Goal: Check status: Check status

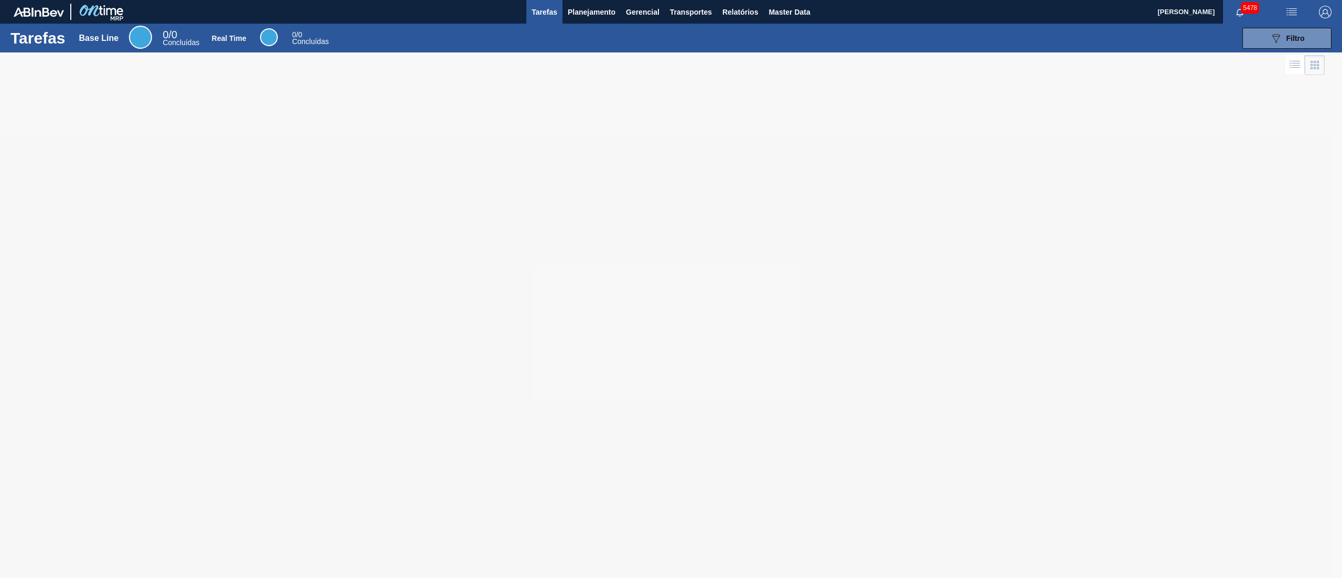
click at [605, 25] on div "Tarefas Base Line 0 / 0 Concluídas Real Time 0 / 0 Concluídas 089F7B8B-B2A5-4AF…" at bounding box center [671, 38] width 1342 height 29
click at [600, 20] on button "Planejamento" at bounding box center [592, 12] width 58 height 24
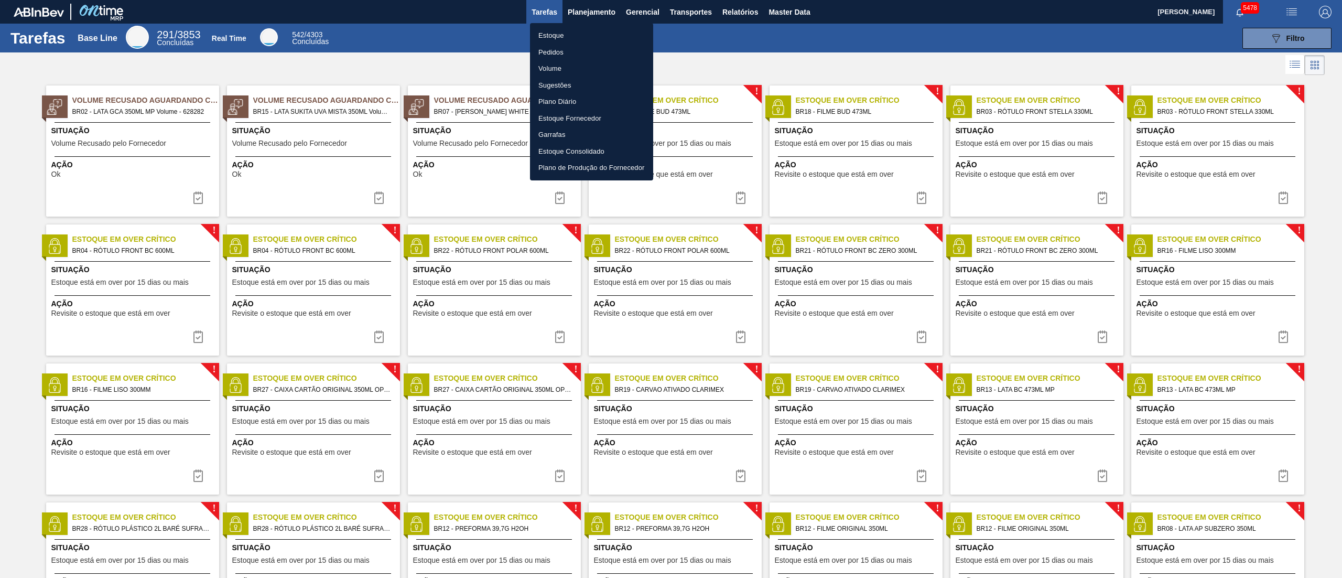
click at [585, 40] on li "Estoque" at bounding box center [591, 35] width 123 height 17
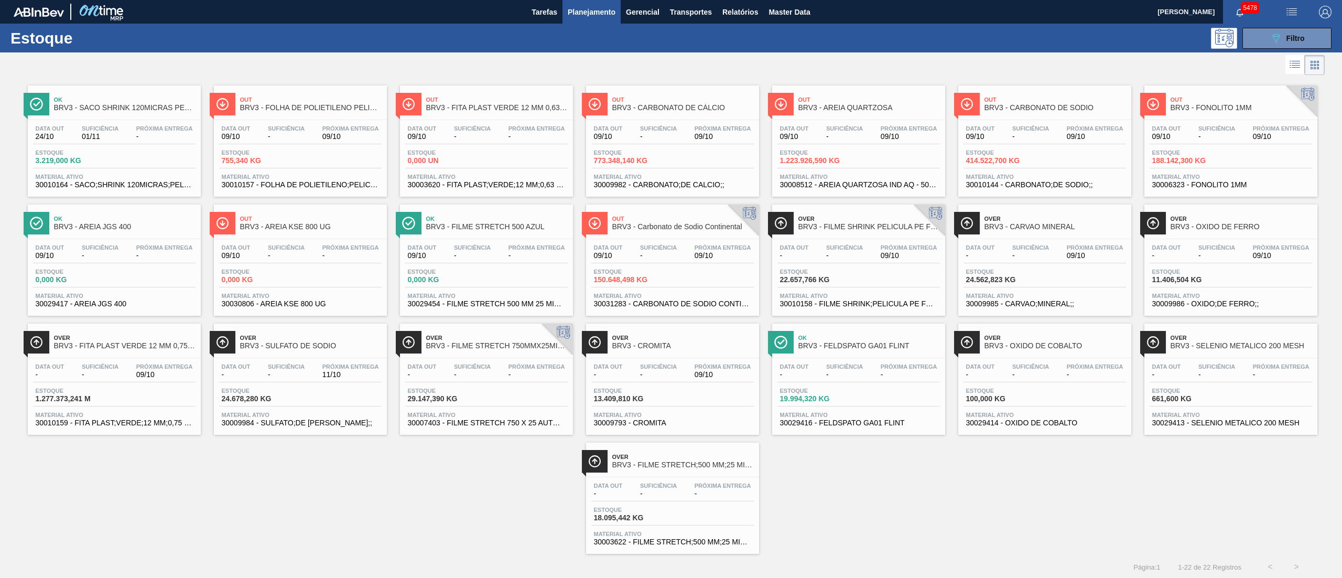
click at [678, 146] on div "Data out 09/10 Suficiência - Próxima Entrega 09/10 Estoque 773.348,140 KG Mater…" at bounding box center [672, 155] width 173 height 71
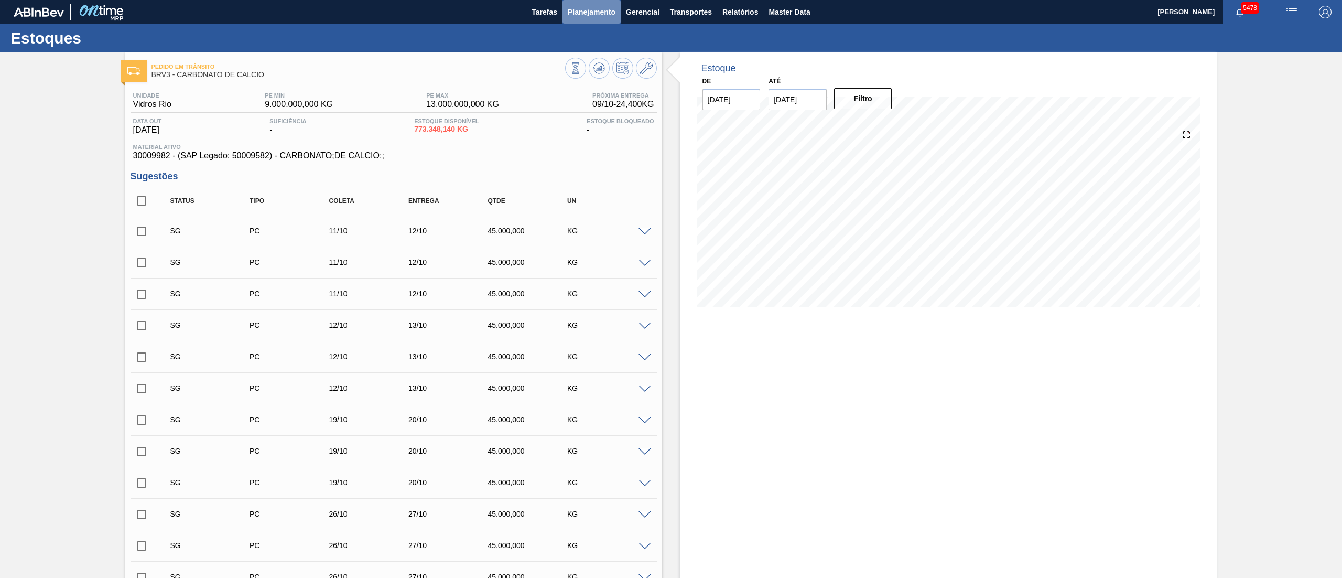
click at [590, 16] on span "Planejamento" at bounding box center [592, 12] width 48 height 13
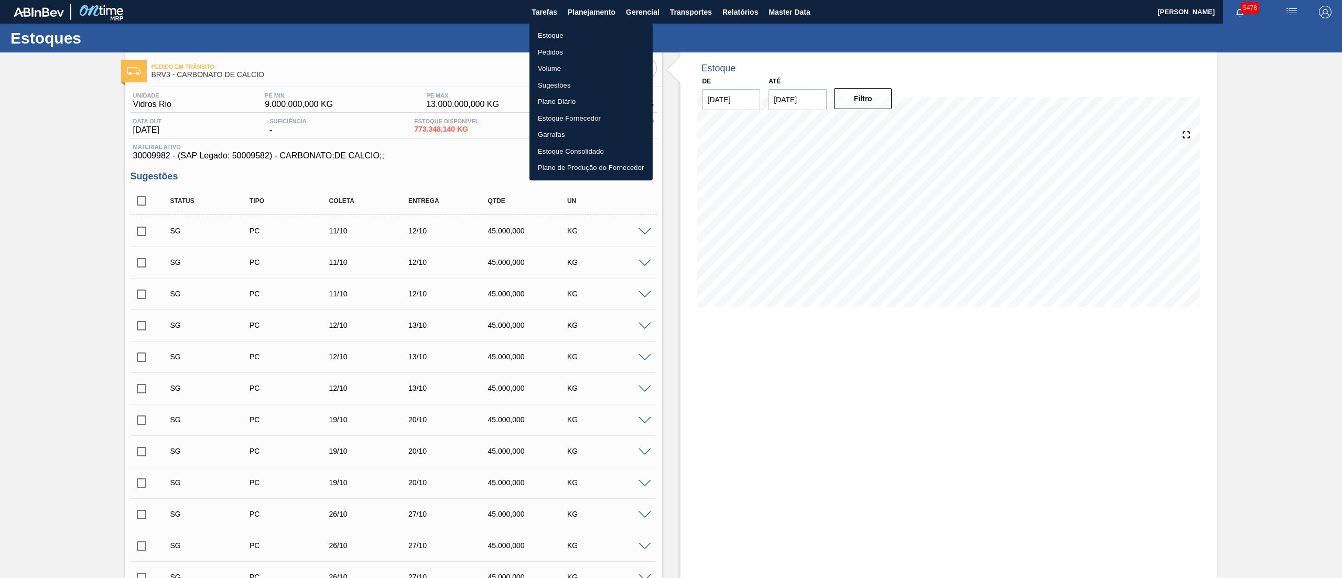
click at [551, 39] on li "Estoque" at bounding box center [591, 35] width 123 height 17
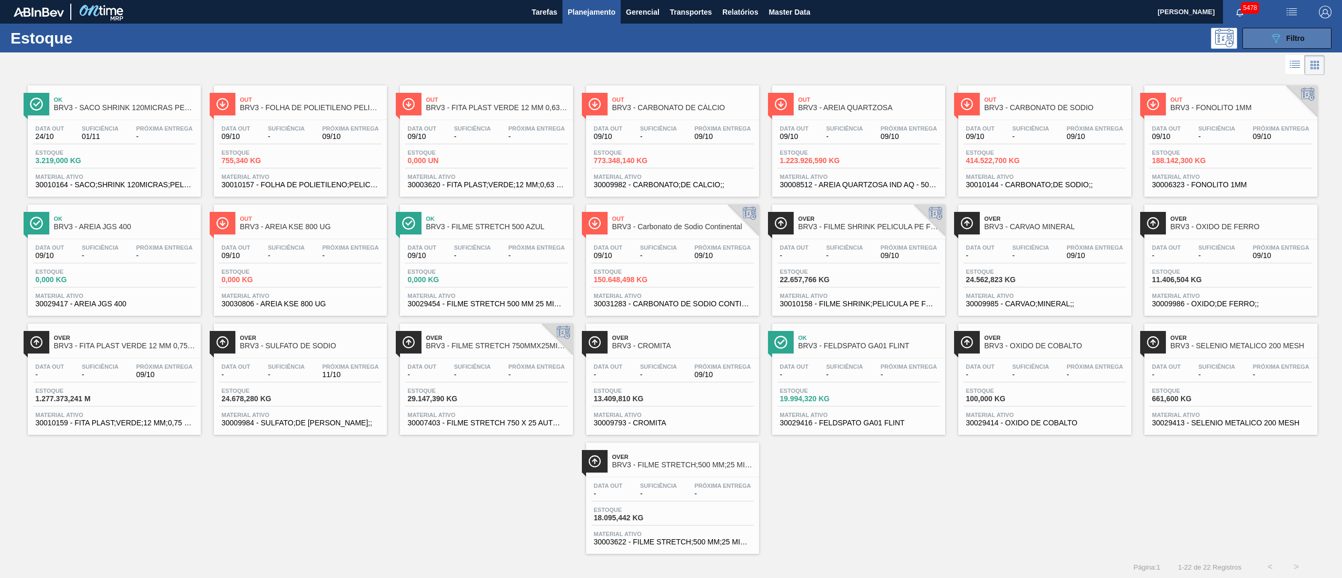
click at [1318, 37] on button "089F7B8B-B2A5-4AFE-B5C0-19BA573D28AC Filtro" at bounding box center [1287, 38] width 89 height 21
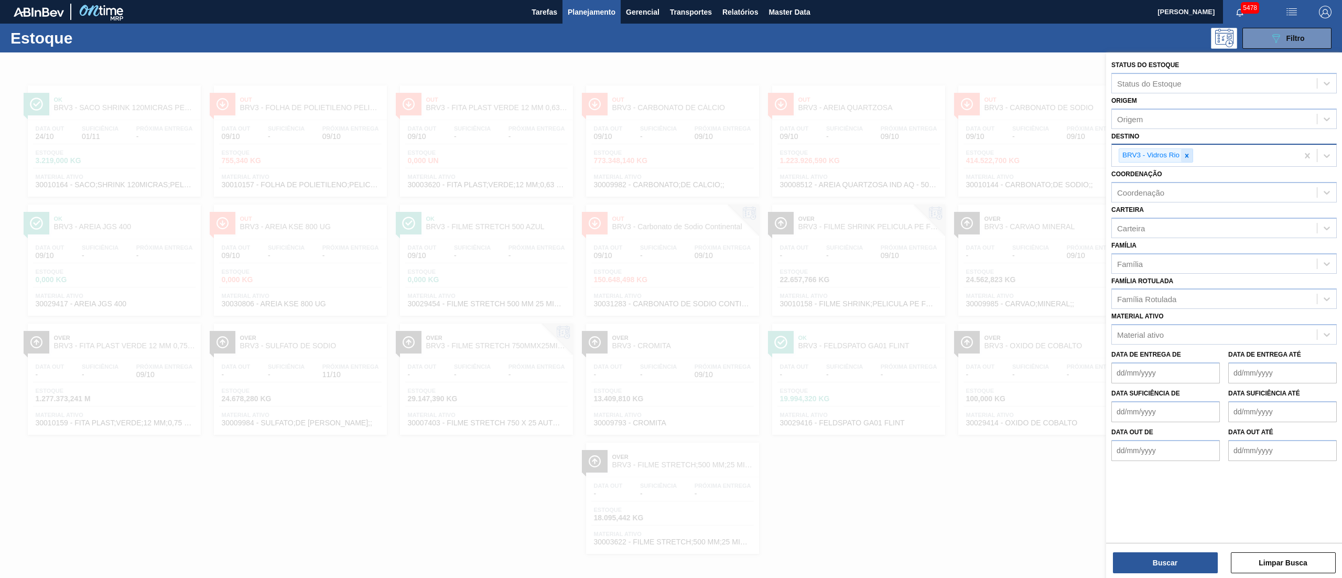
click at [1190, 157] on icon at bounding box center [1186, 155] width 7 height 7
type input "brvb"
click at [1180, 172] on div "BRVB - Rótulos" at bounding box center [1224, 179] width 225 height 19
click at [1156, 560] on button "Buscar" at bounding box center [1165, 562] width 105 height 21
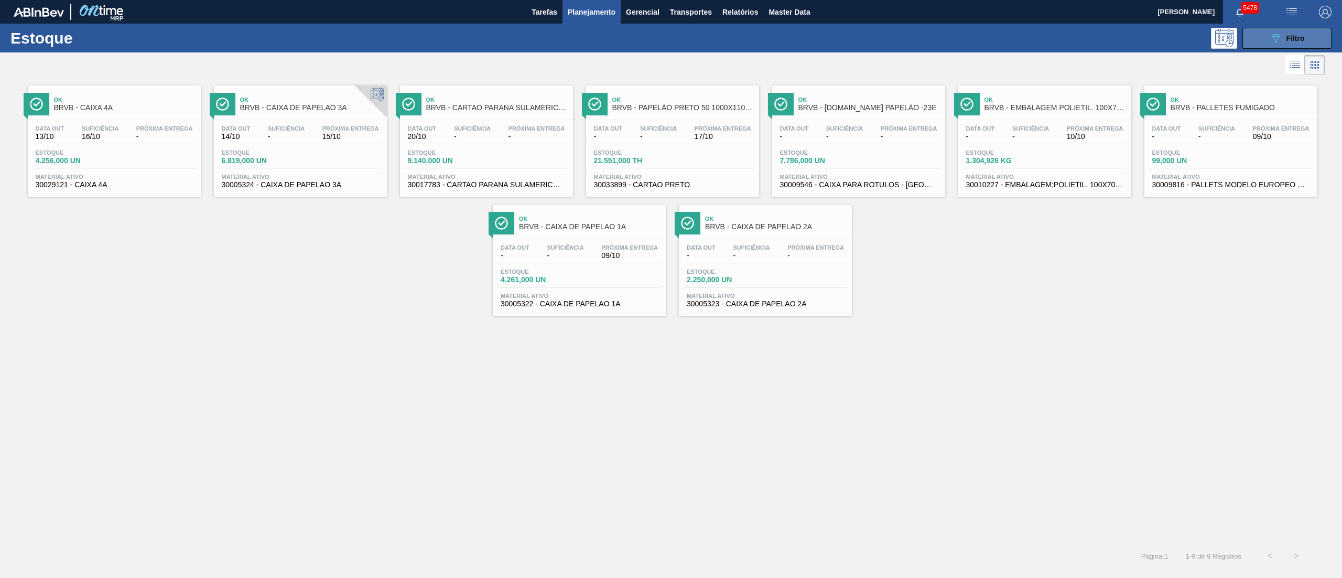
click at [1276, 33] on icon "089F7B8B-B2A5-4AFE-B5C0-19BA573D28AC" at bounding box center [1276, 38] width 13 height 13
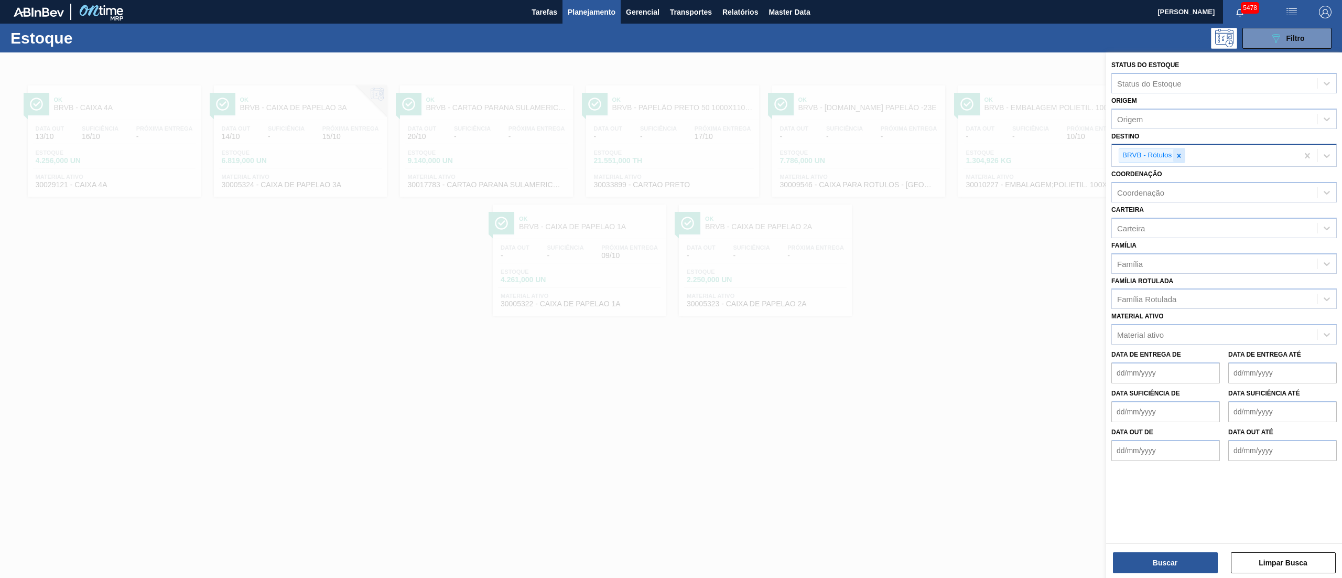
click at [1177, 153] on icon at bounding box center [1178, 155] width 7 height 7
type input "brvc"
click at [1148, 177] on div "BRVC - Vidros Paraná" at bounding box center [1224, 179] width 225 height 19
click at [1160, 567] on button "Buscar" at bounding box center [1165, 562] width 105 height 21
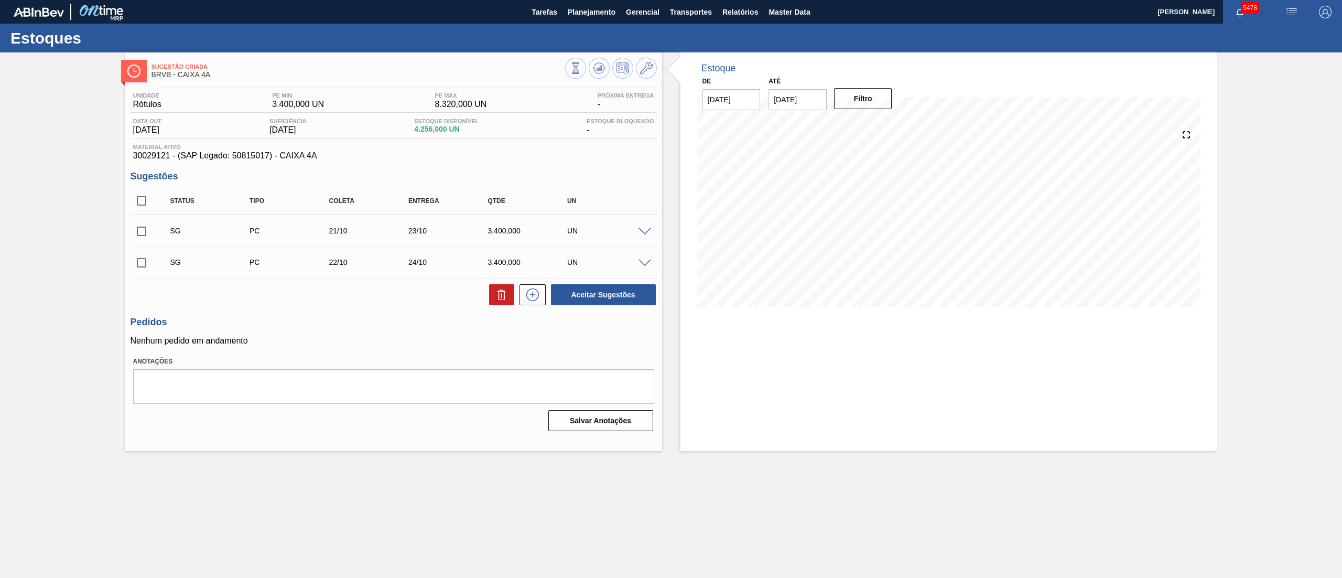
click at [648, 232] on span at bounding box center [645, 232] width 13 height 8
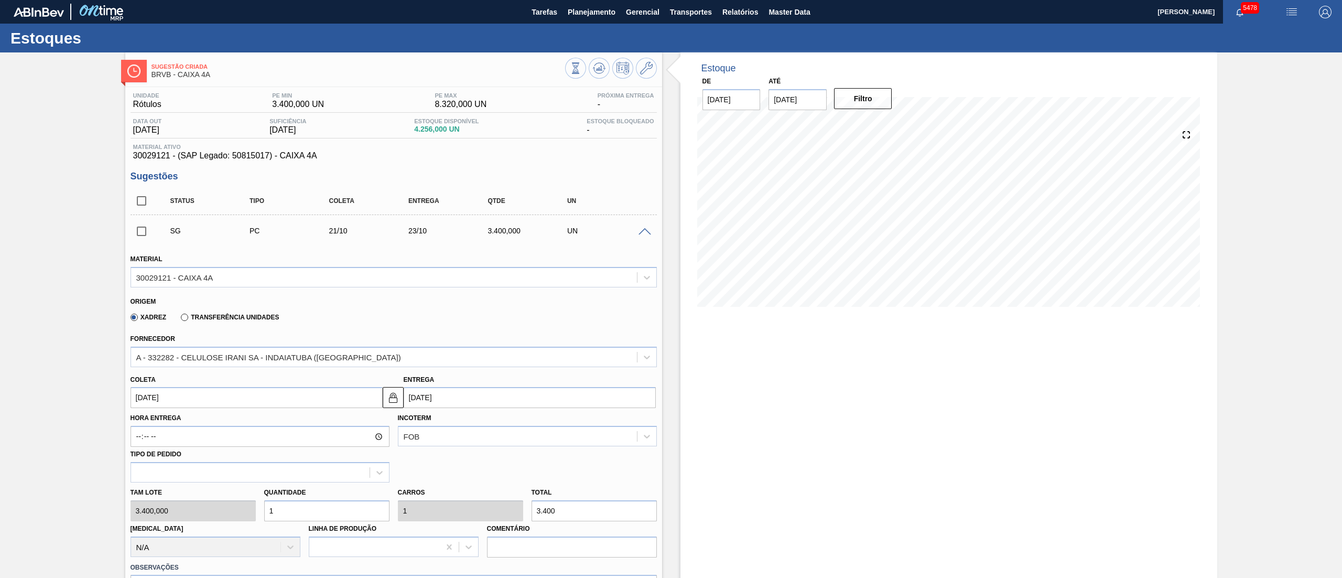
click at [456, 390] on input "[DATE]" at bounding box center [530, 397] width 252 height 21
click at [501, 491] on div "17" at bounding box center [501, 490] width 14 height 14
type input "[DATE]"
type input "17/10/2025"
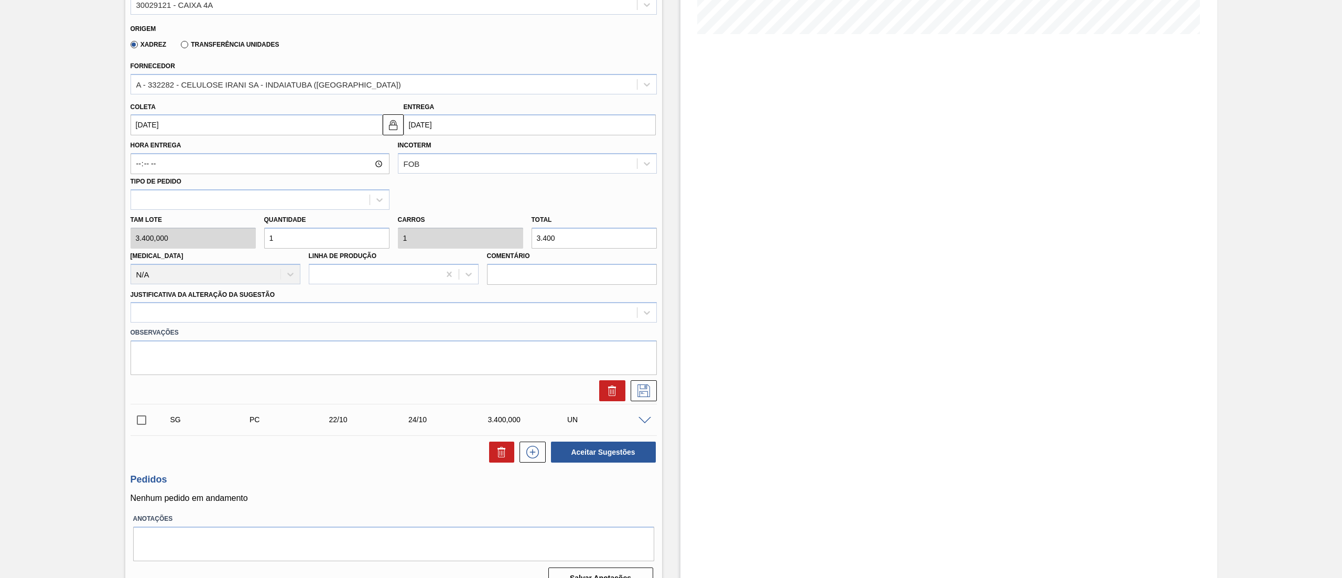
scroll to position [292, 0]
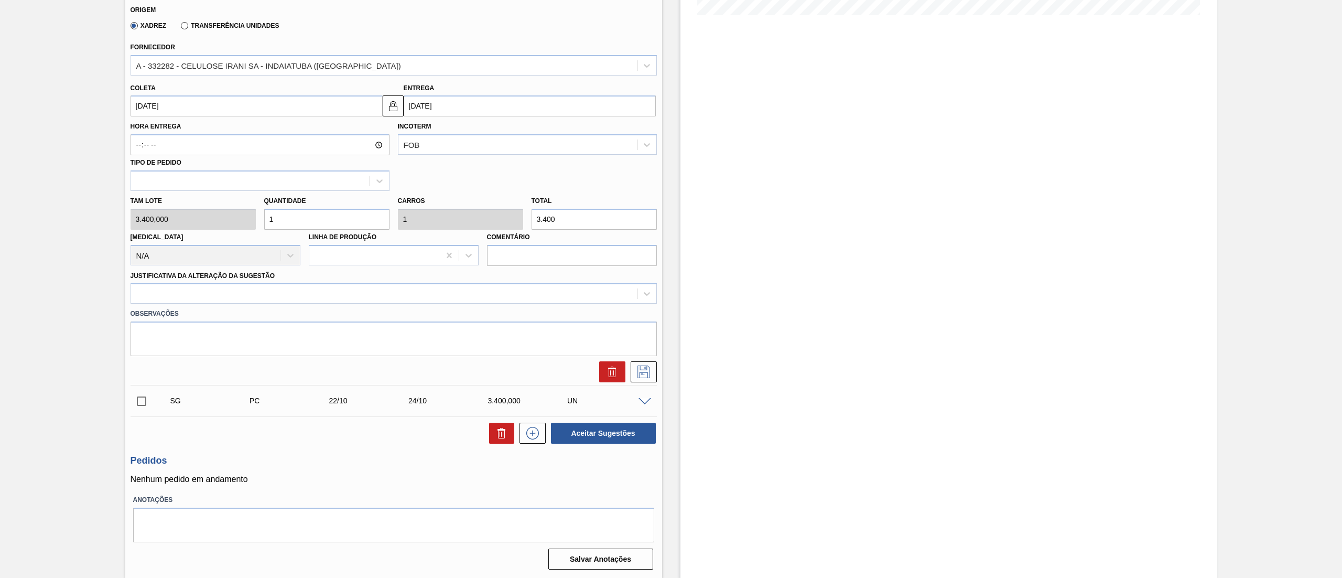
click at [153, 308] on label "Observações" at bounding box center [394, 313] width 526 height 15
click at [149, 300] on div at bounding box center [384, 293] width 506 height 15
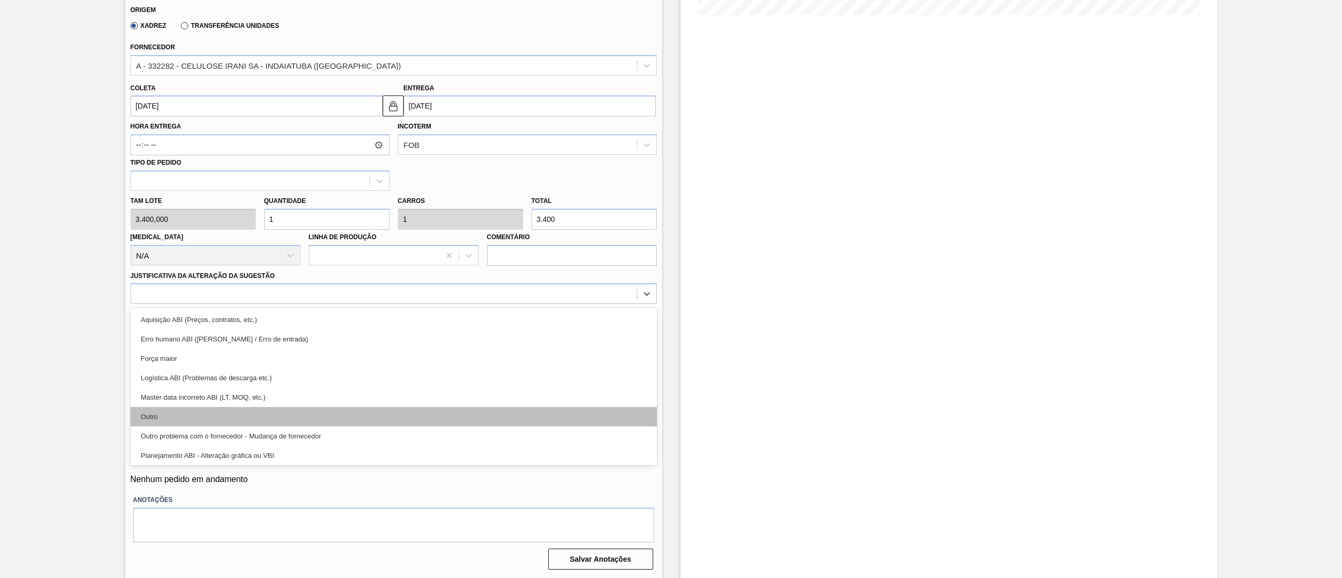
click at [166, 413] on div "Outro" at bounding box center [394, 416] width 526 height 19
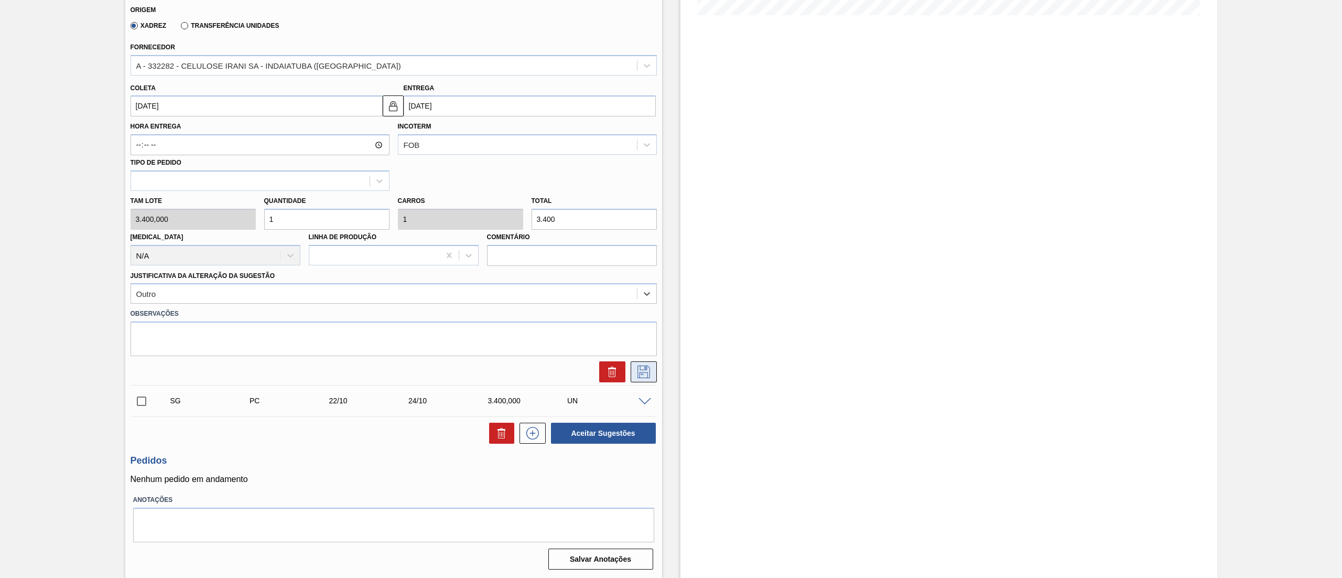
click at [645, 373] on icon at bounding box center [644, 371] width 13 height 13
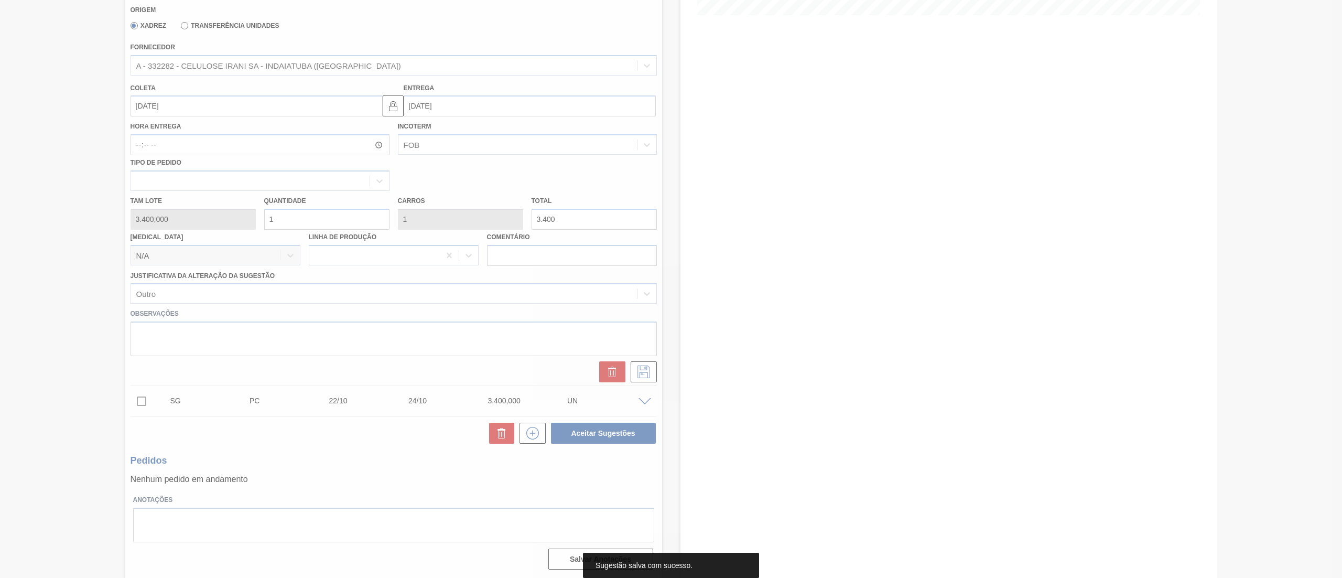
scroll to position [0, 0]
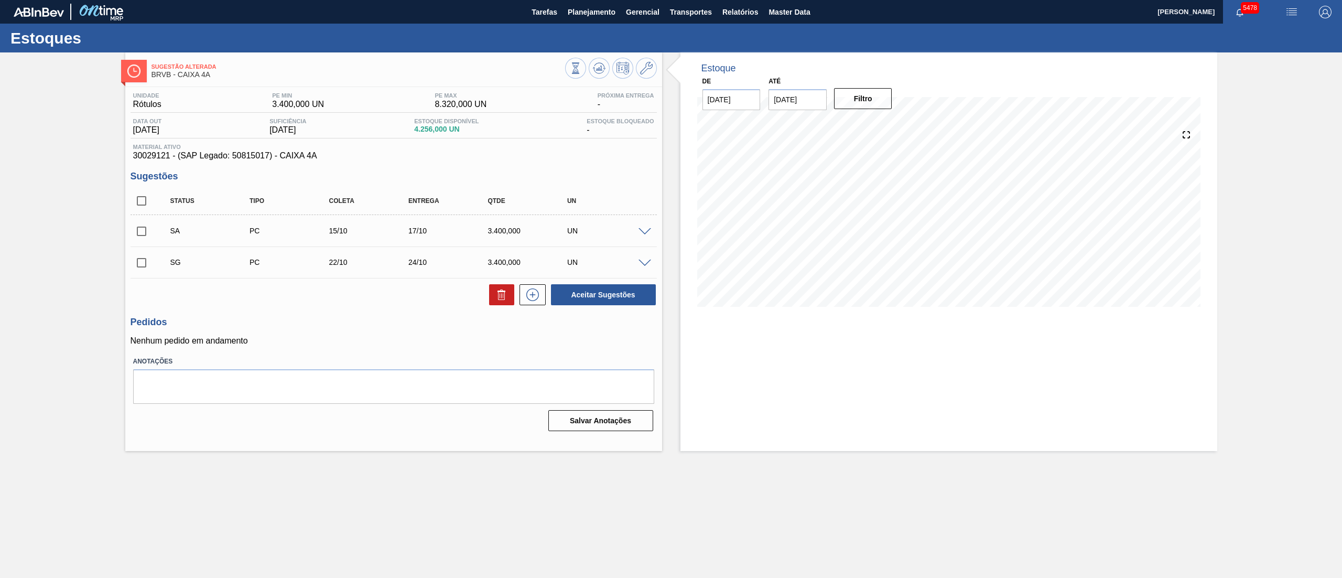
click at [138, 232] on input "checkbox" at bounding box center [142, 231] width 22 height 22
click at [594, 295] on button "Aceitar Sugestões" at bounding box center [603, 294] width 105 height 21
checkbox input "false"
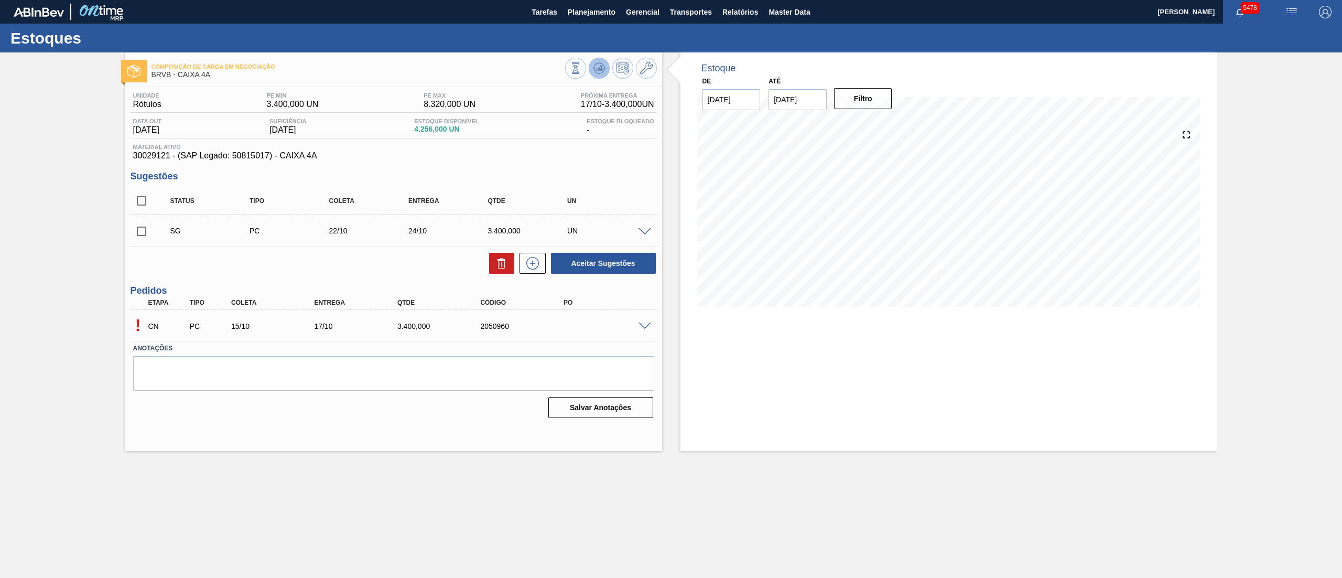
click at [593, 71] on icon at bounding box center [599, 68] width 13 height 13
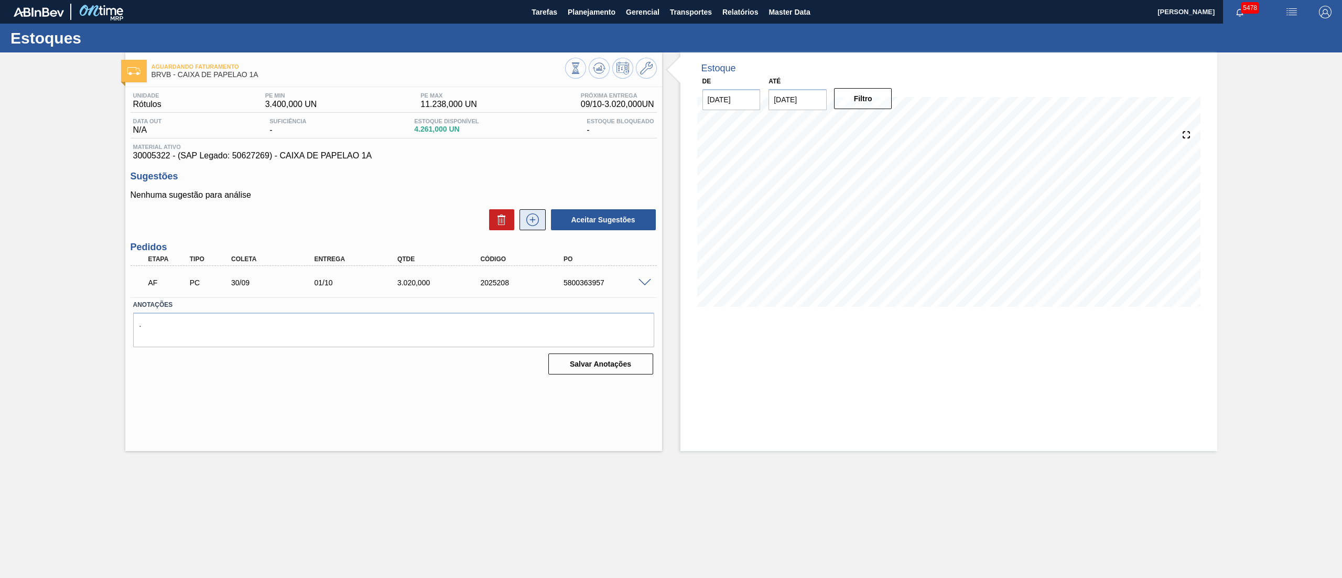
click at [526, 229] on button at bounding box center [533, 219] width 26 height 21
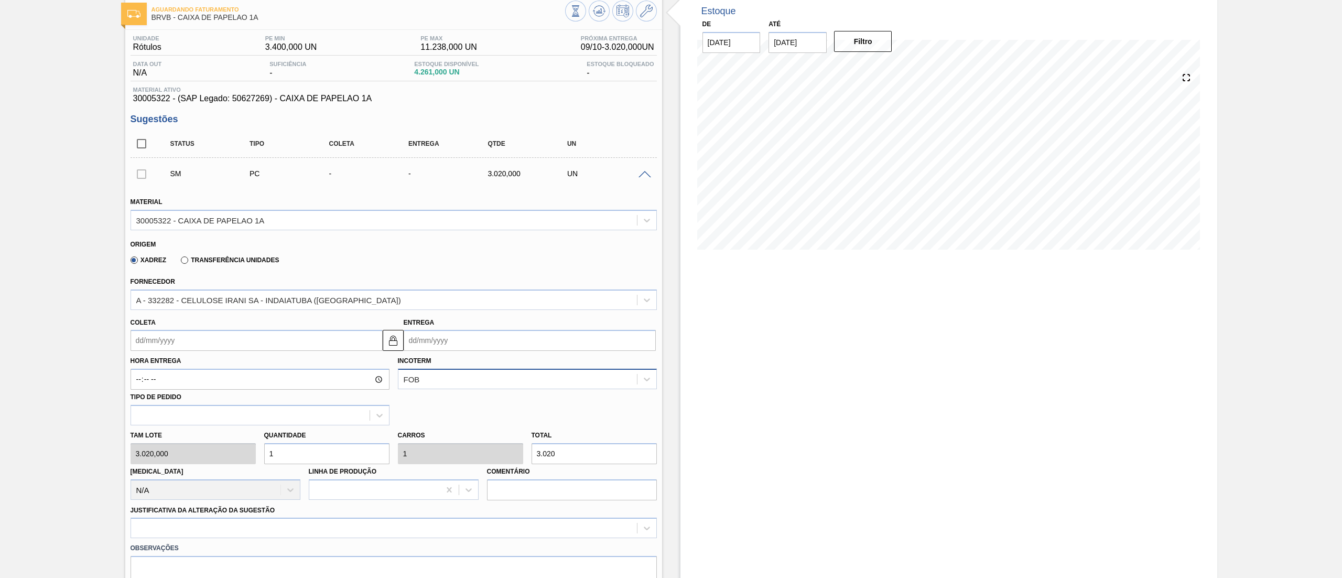
scroll to position [105, 0]
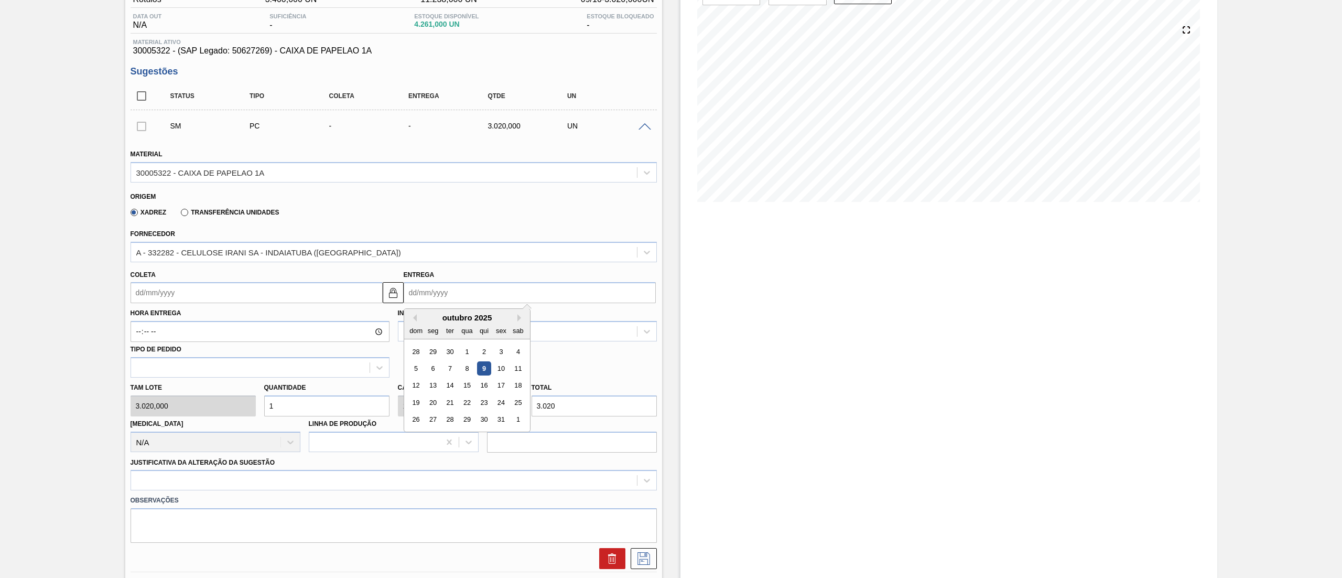
click at [468, 288] on input "Entrega" at bounding box center [530, 292] width 252 height 21
click at [518, 319] on button "Next Month" at bounding box center [520, 317] width 7 height 7
click at [414, 316] on button "Previous Month" at bounding box center [412, 317] width 7 height 7
click at [479, 356] on div "2" at bounding box center [484, 351] width 14 height 14
type input "01/10/2025"
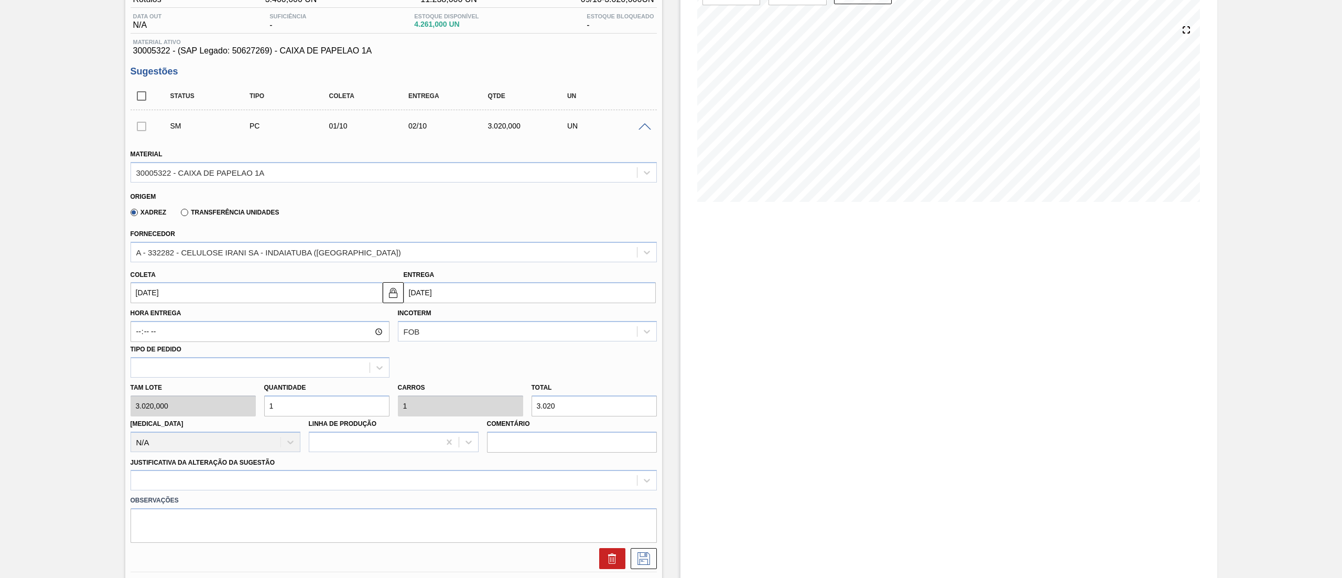
type input "02/10/2025"
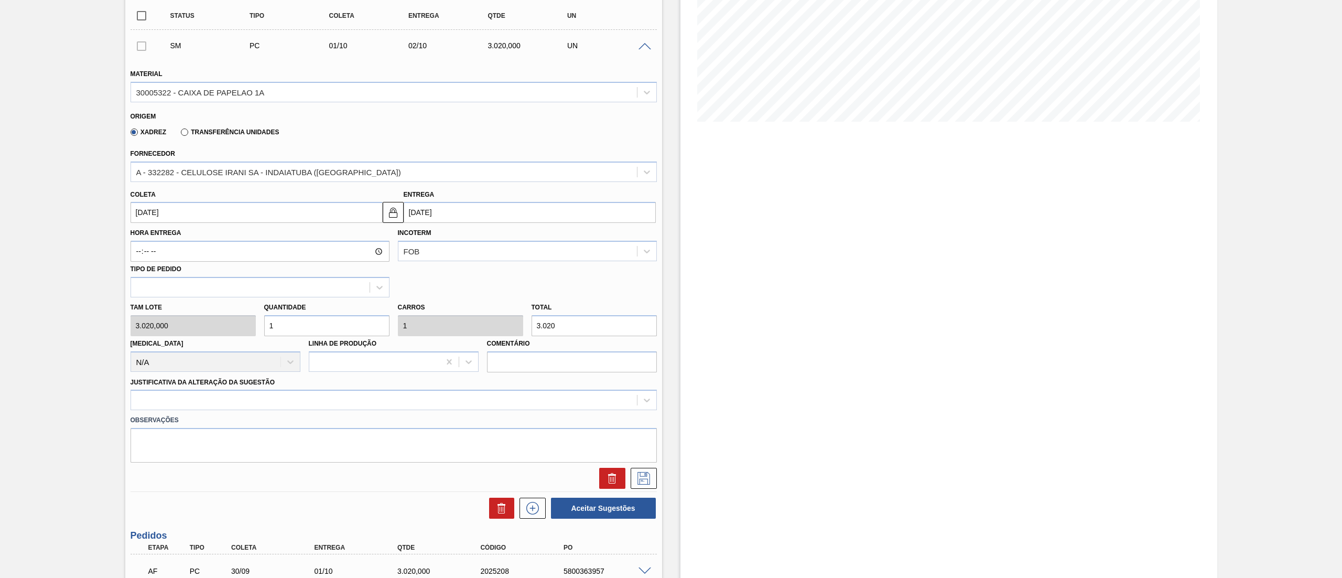
scroll to position [278, 0]
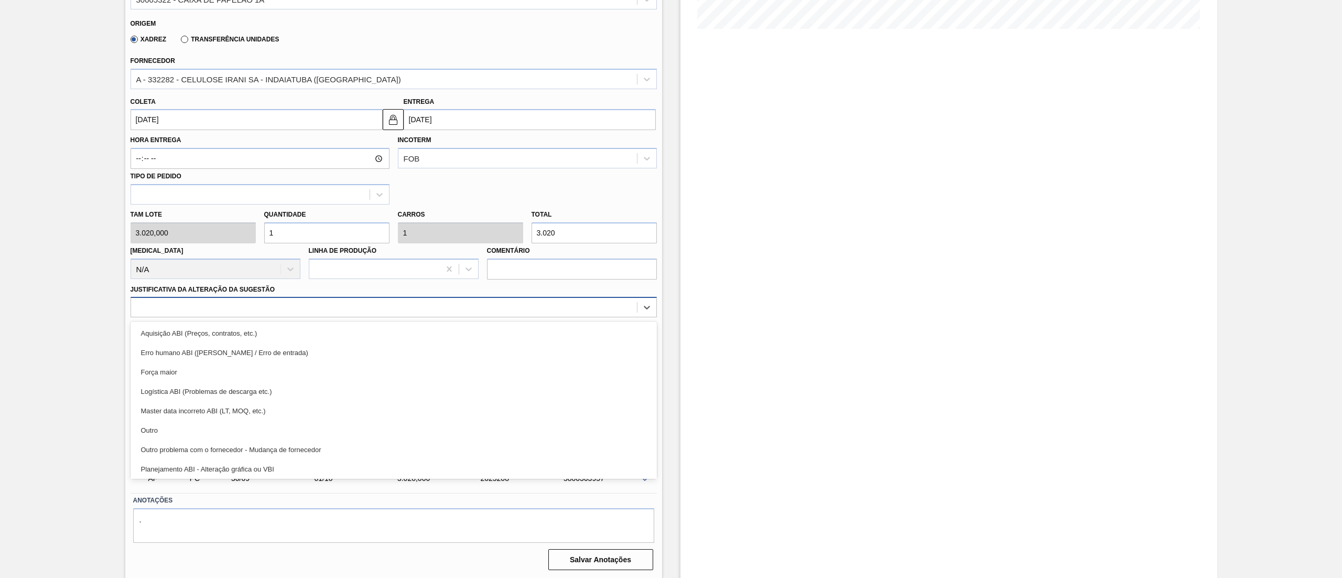
click at [173, 302] on div at bounding box center [384, 307] width 506 height 15
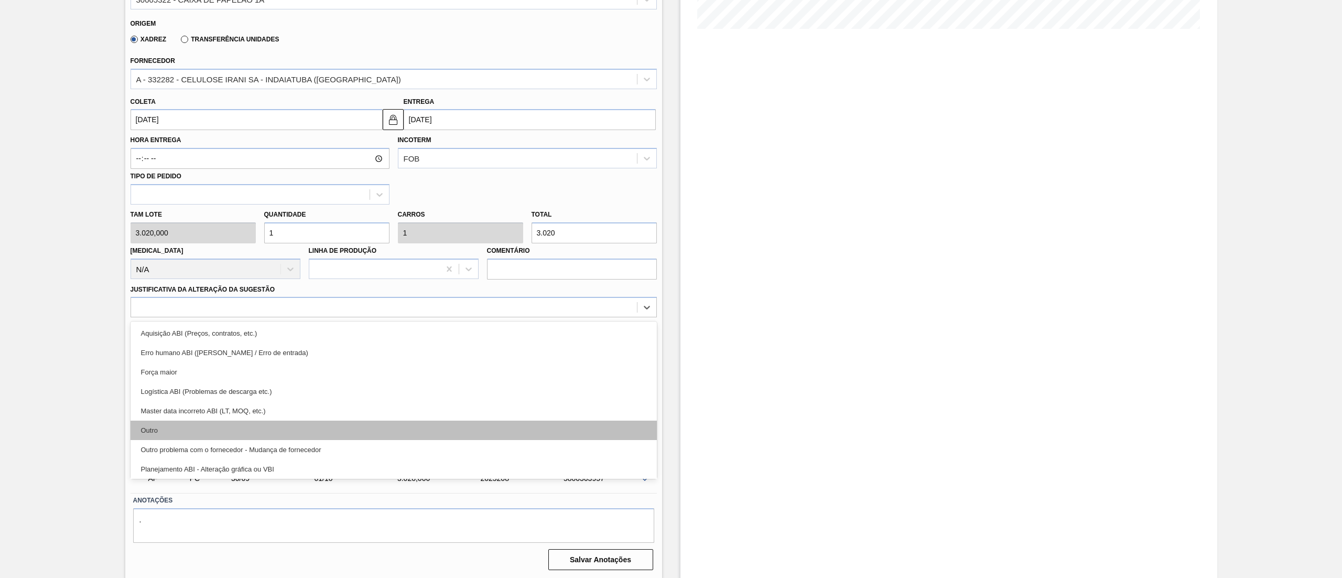
click at [159, 427] on div "Outro" at bounding box center [394, 429] width 526 height 19
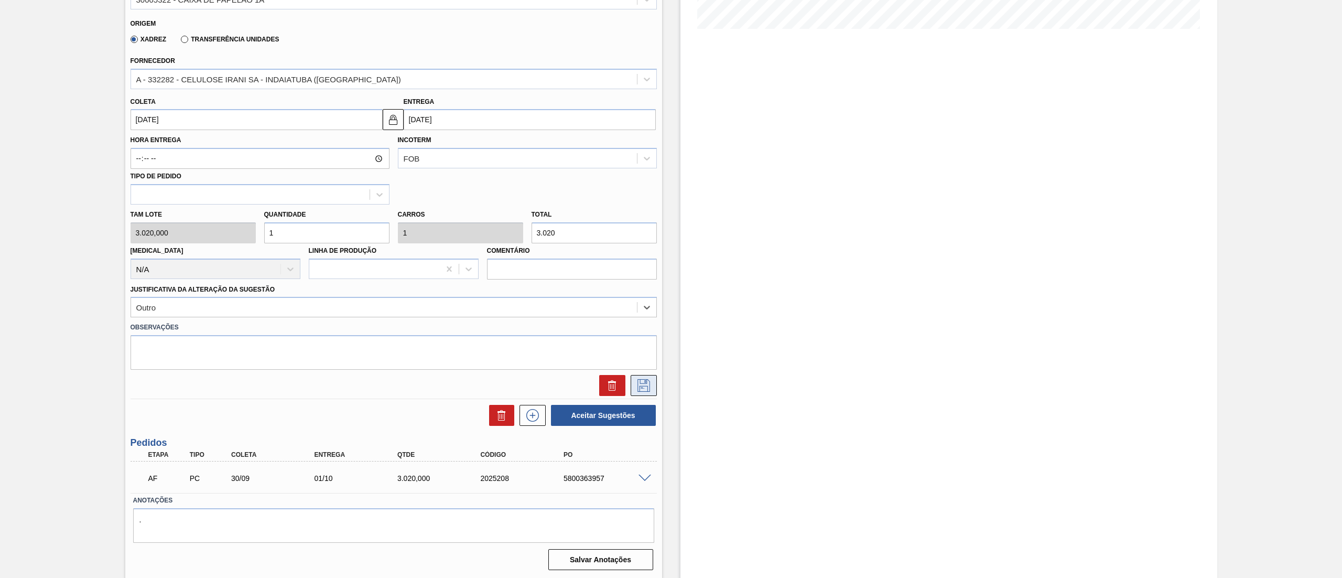
click at [640, 387] on icon at bounding box center [643, 385] width 17 height 13
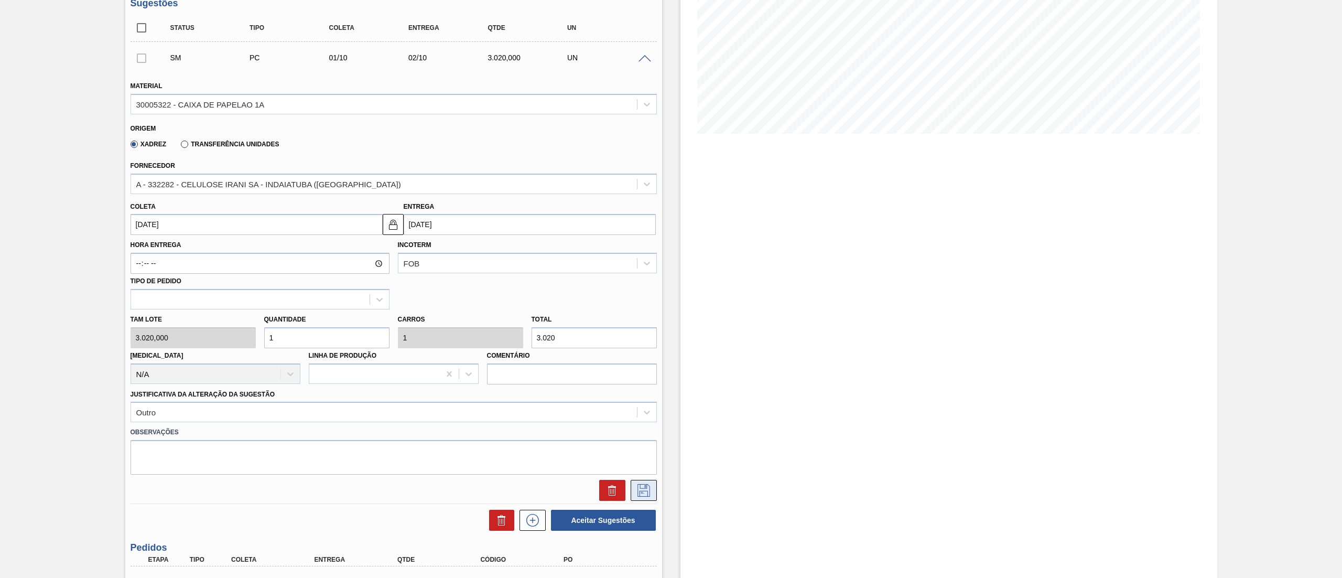
click at [644, 496] on icon at bounding box center [643, 490] width 17 height 13
click at [428, 216] on input "02/10/2025" at bounding box center [530, 224] width 252 height 21
click at [517, 247] on button "Next Month" at bounding box center [520, 249] width 7 height 7
click at [488, 284] on div "30" at bounding box center [484, 283] width 14 height 14
type input "[DATE]"
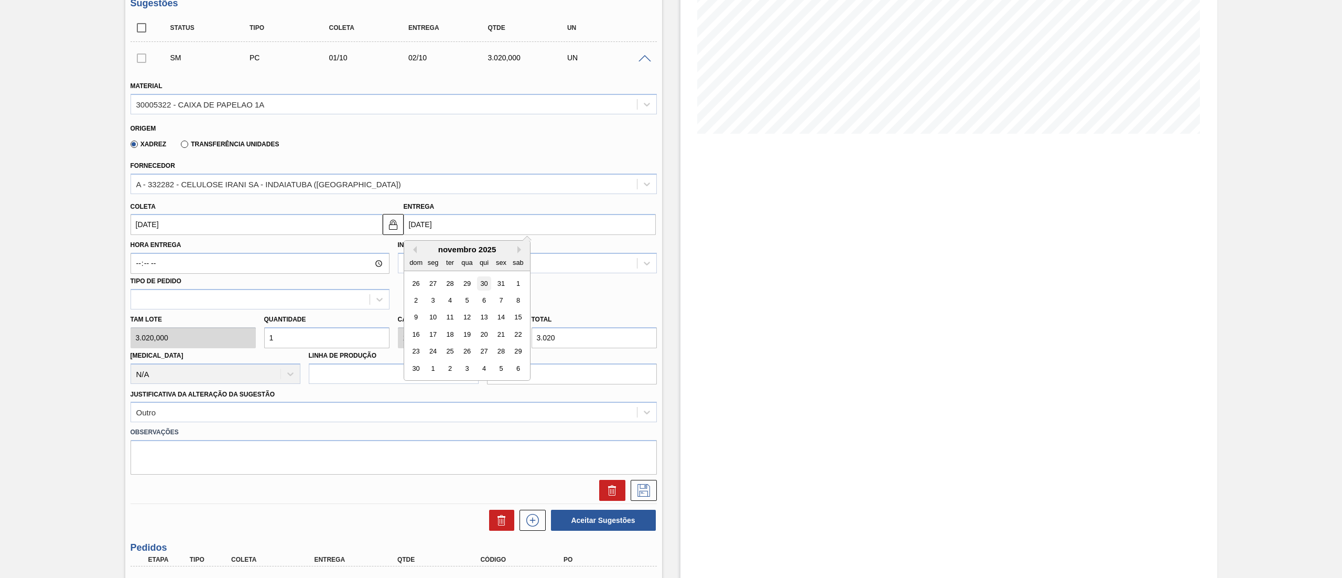
type input "30/10/2025"
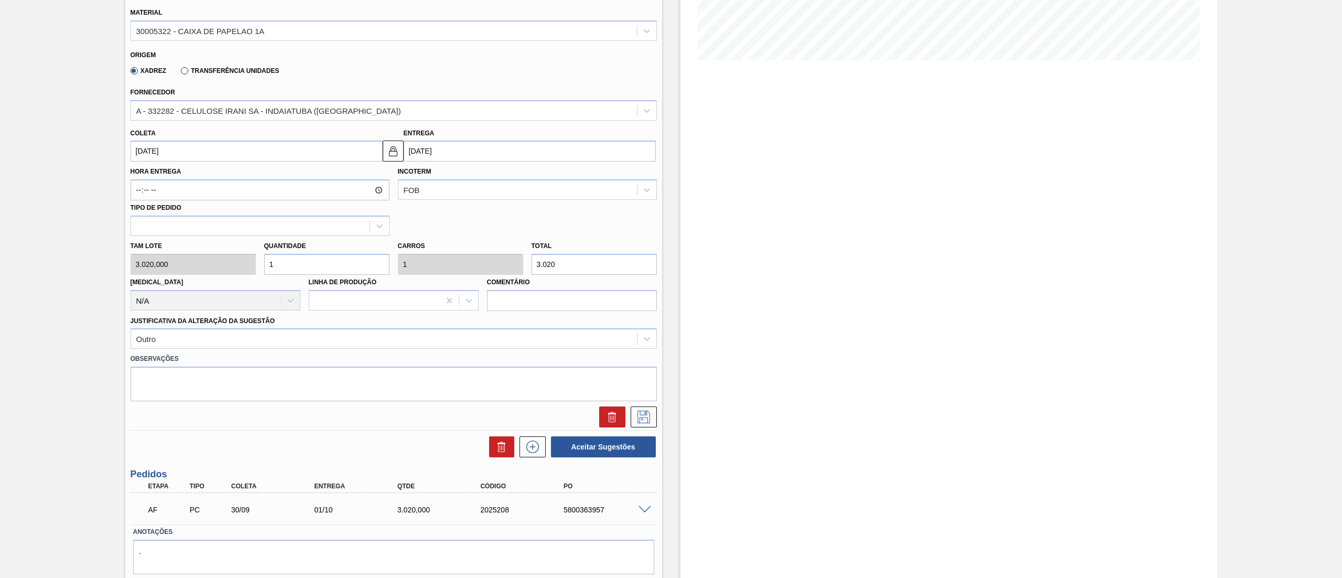
scroll to position [278, 0]
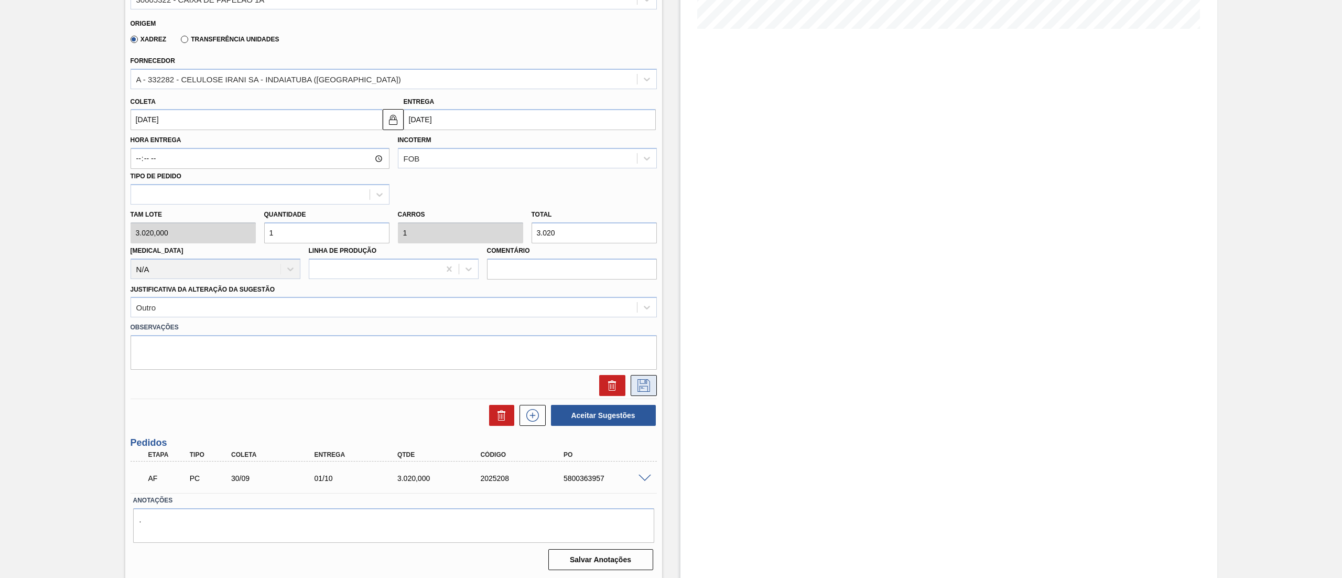
click at [644, 384] on icon at bounding box center [643, 385] width 17 height 13
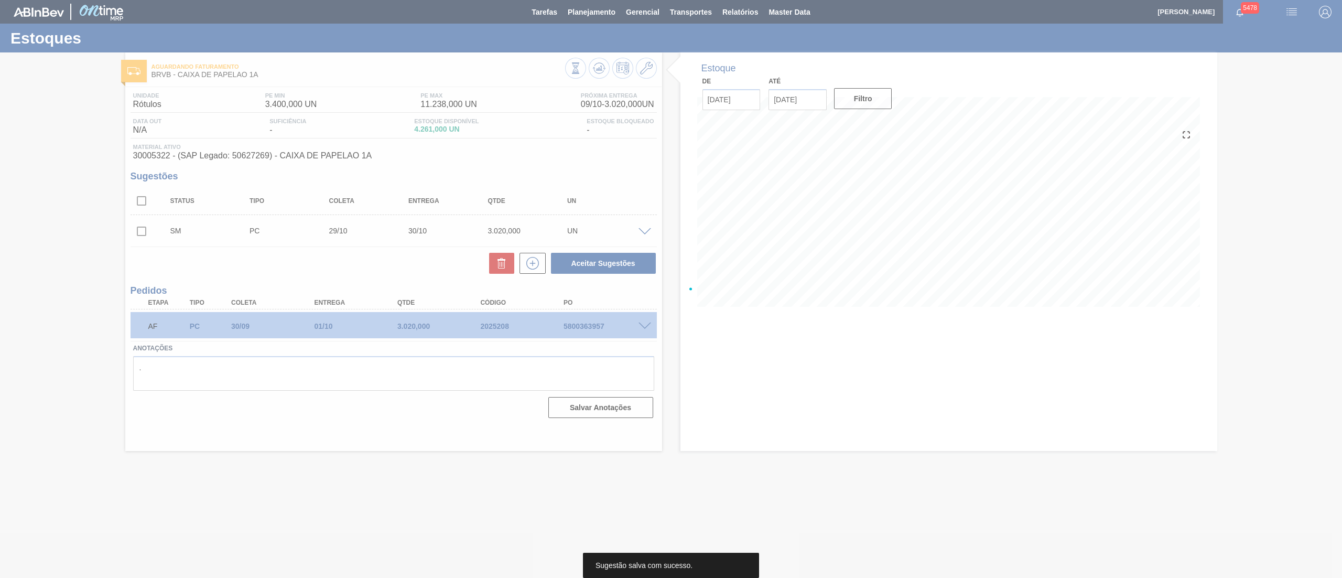
scroll to position [0, 0]
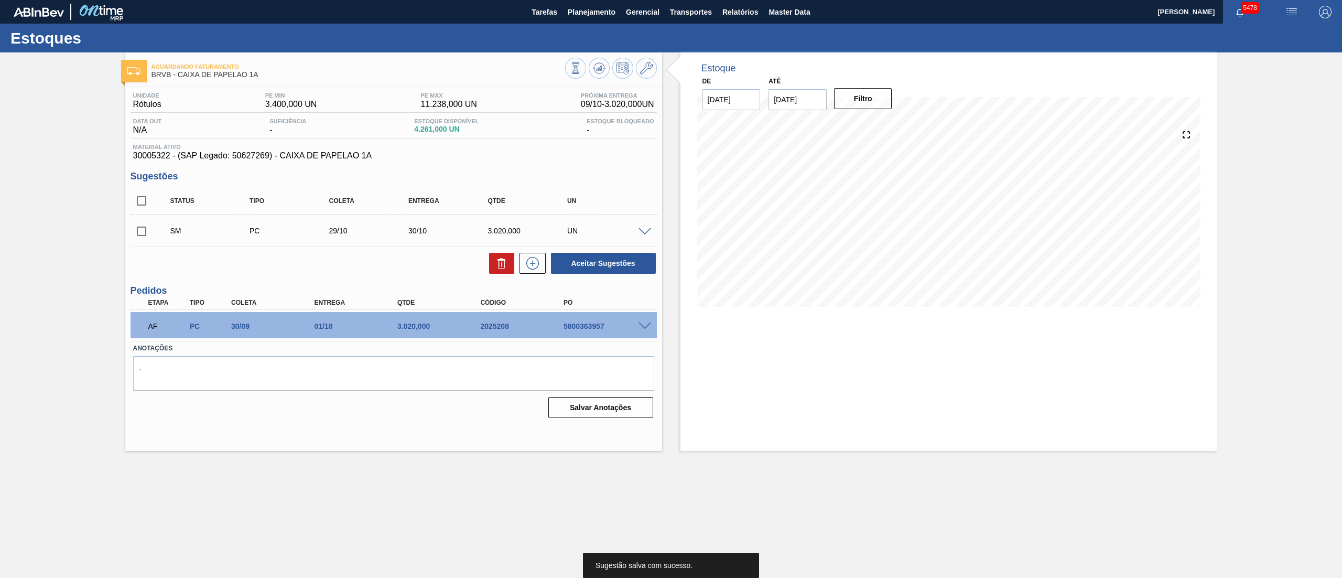
click at [137, 230] on input "checkbox" at bounding box center [142, 231] width 22 height 22
click at [610, 253] on div "Aceitar Sugestões" at bounding box center [601, 263] width 111 height 23
click at [611, 262] on button "Aceitar Sugestões" at bounding box center [603, 263] width 105 height 21
checkbox input "false"
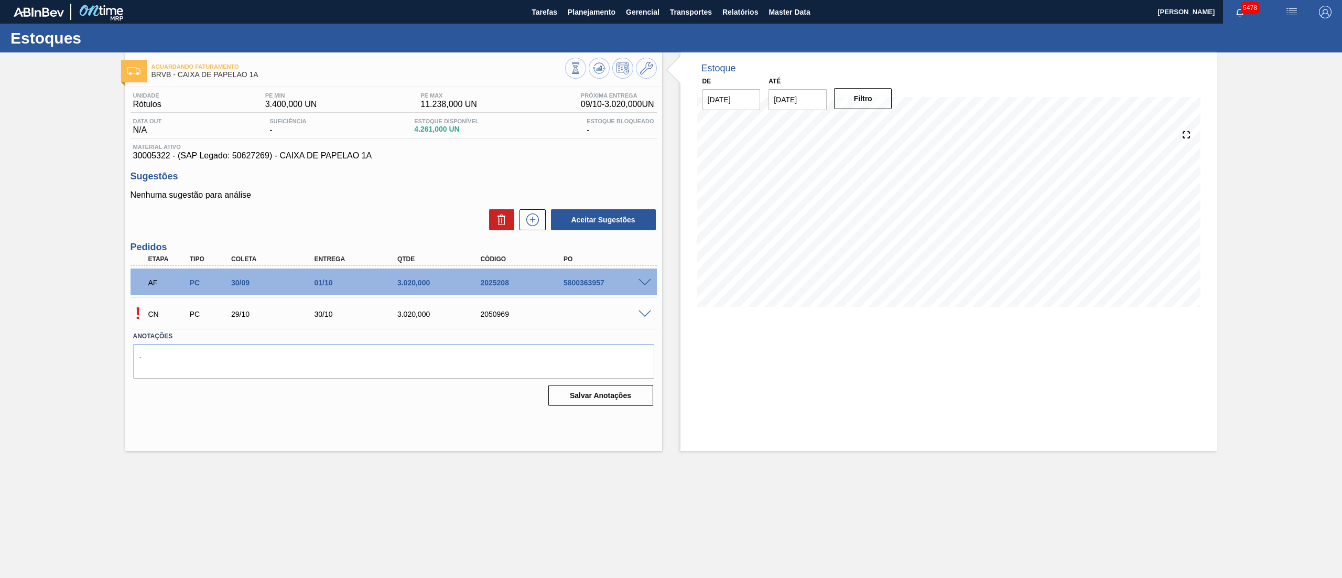
click at [646, 283] on span at bounding box center [645, 283] width 13 height 8
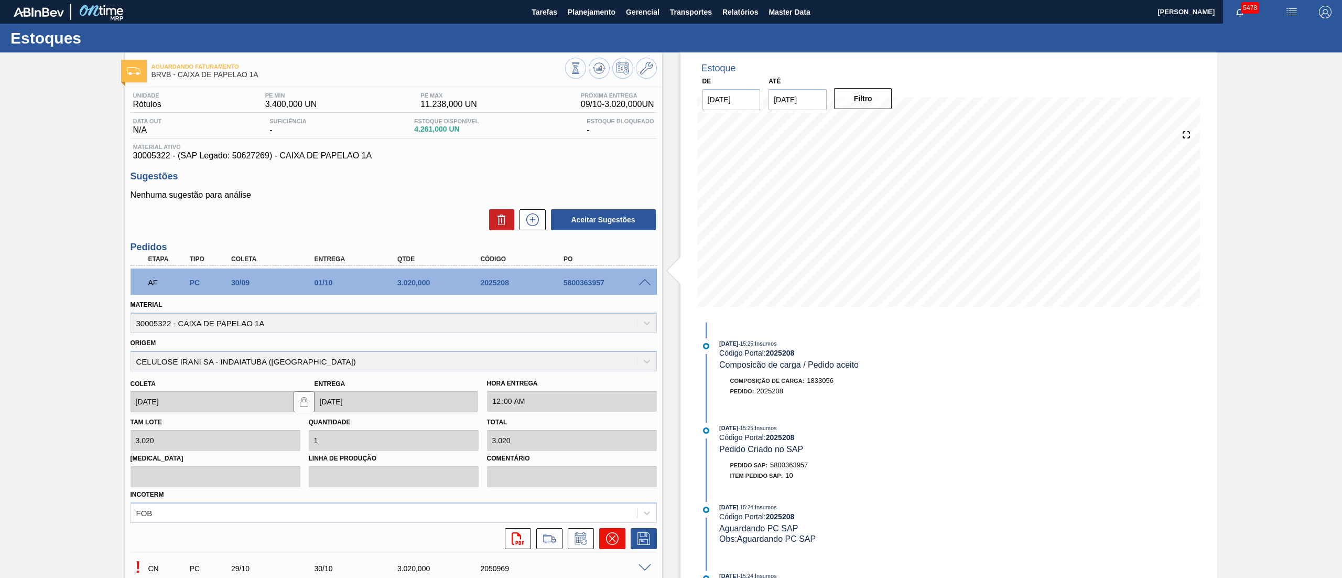
click at [610, 540] on icon at bounding box center [612, 538] width 13 height 13
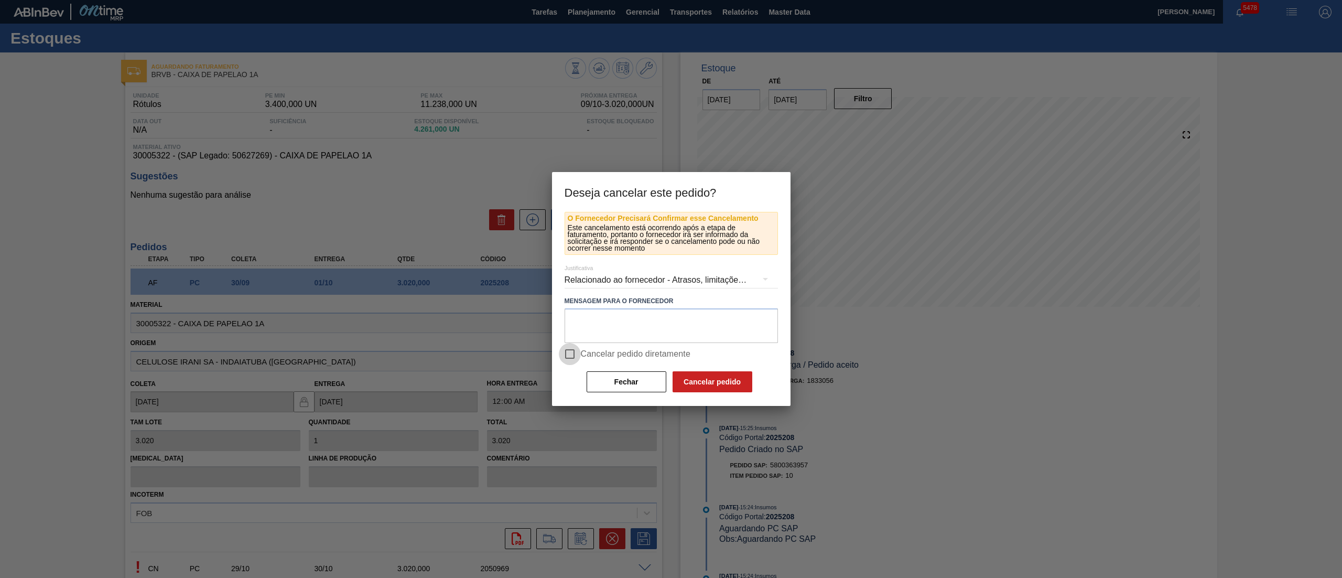
drag, startPoint x: 567, startPoint y: 357, endPoint x: 588, endPoint y: 364, distance: 22.9
click at [567, 358] on input "Cancelar pedido diretamente" at bounding box center [570, 354] width 22 height 22
checkbox input "true"
click at [703, 385] on button "Cancelar pedido" at bounding box center [713, 381] width 80 height 21
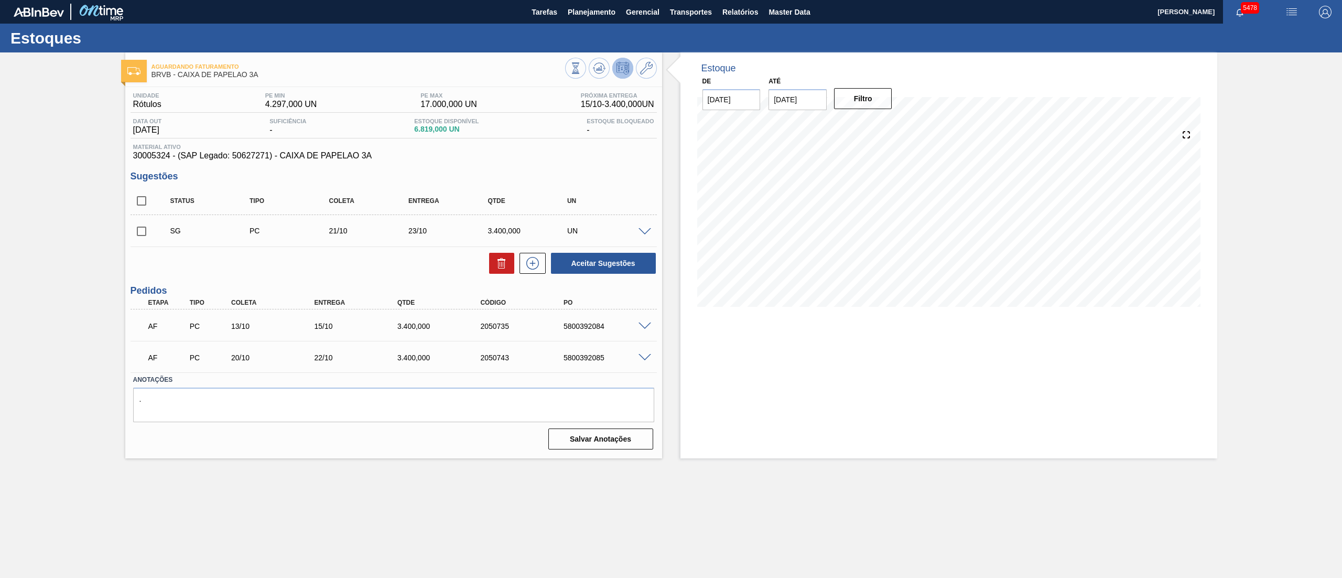
click at [643, 232] on span at bounding box center [645, 232] width 13 height 8
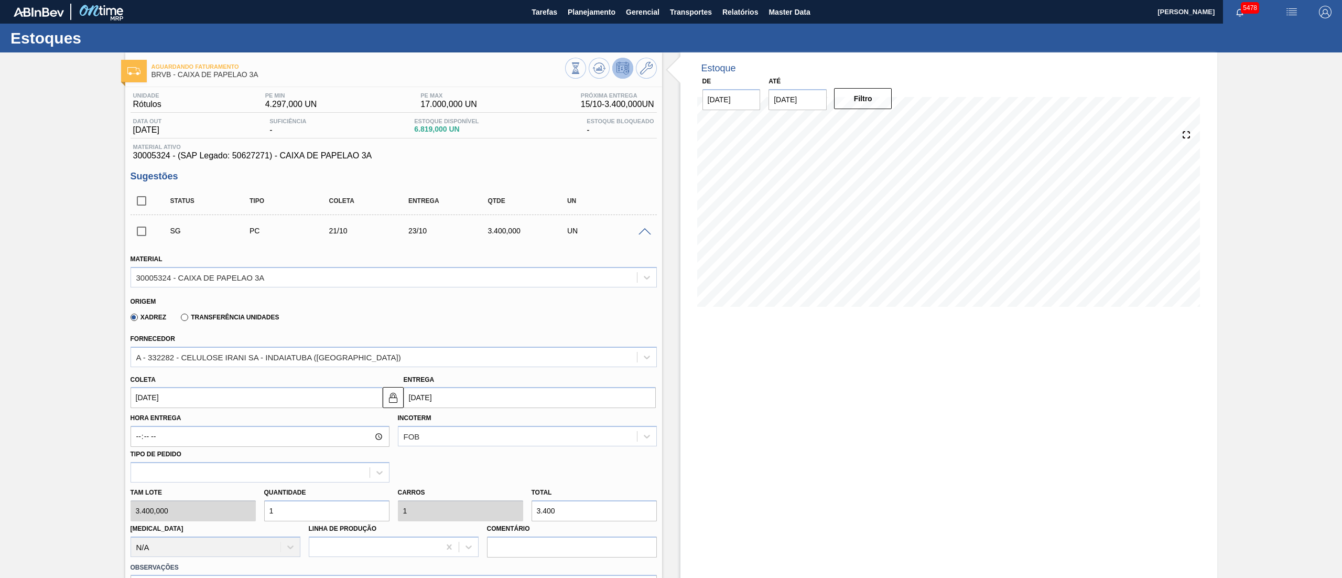
click at [221, 385] on div "Coleta [DATE]" at bounding box center [257, 390] width 252 height 36
click at [225, 400] on input "[DATE]" at bounding box center [257, 397] width 252 height 21
click at [196, 522] on div "29" at bounding box center [194, 524] width 14 height 14
type input "[DATE]"
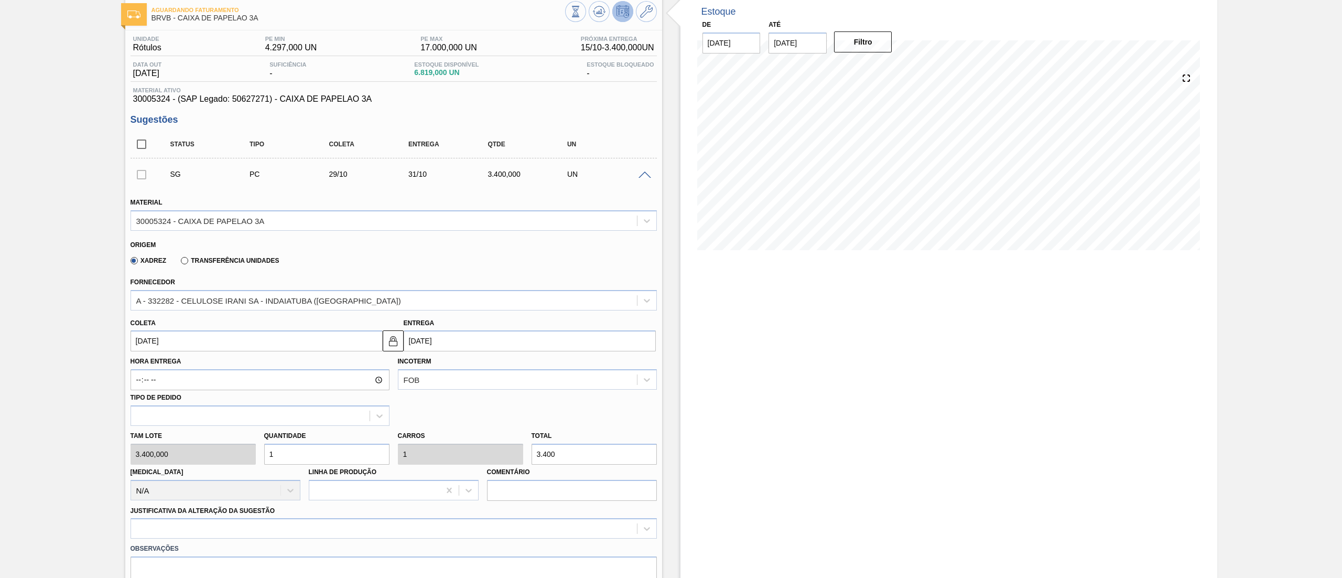
scroll to position [210, 0]
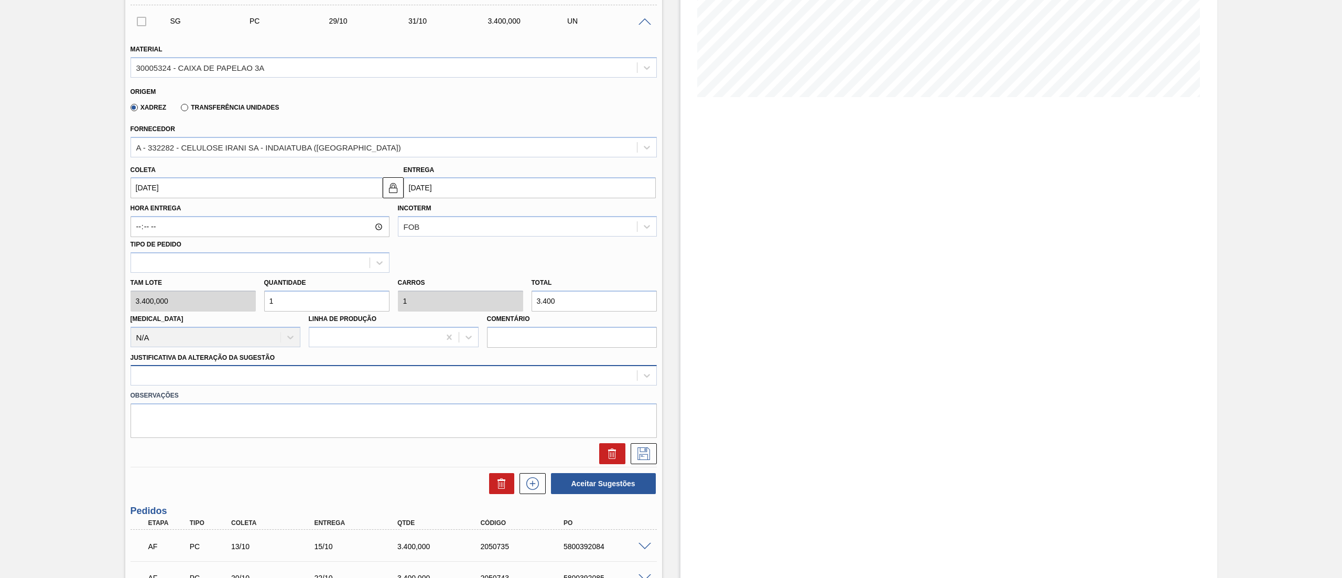
click at [147, 371] on div at bounding box center [384, 375] width 506 height 15
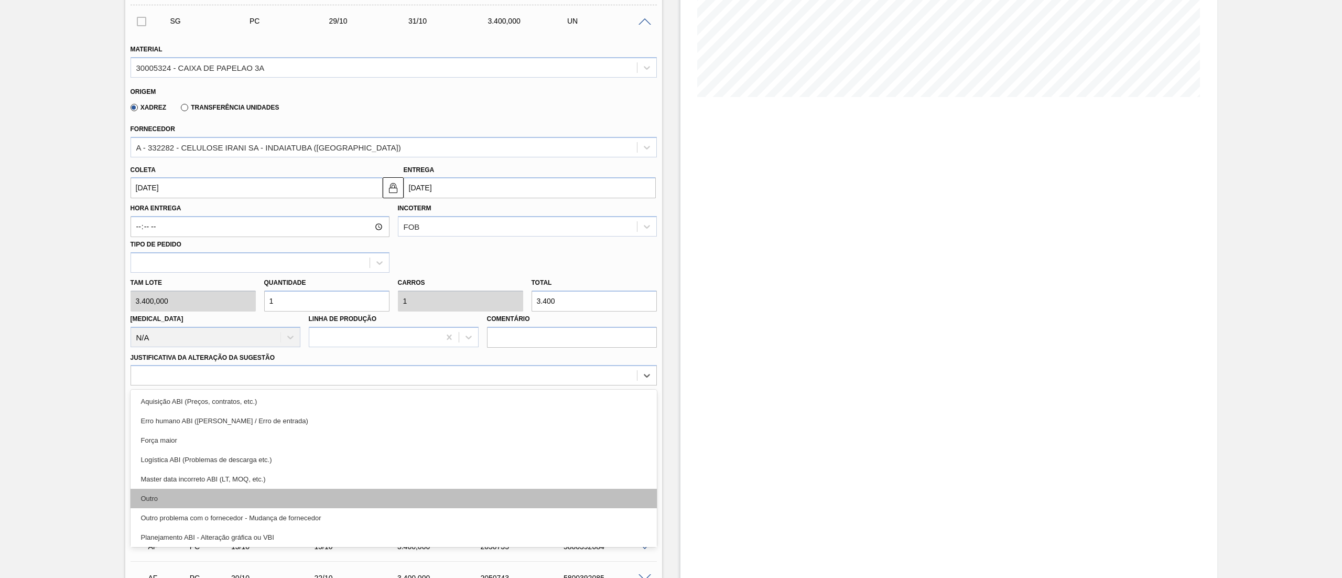
drag, startPoint x: 166, startPoint y: 510, endPoint x: 166, endPoint y: 497, distance: 13.1
click at [166, 497] on div "Aquisição ABI (Preços, contratos, etc.) Erro humano ABI (Cálculo / Erro de entr…" at bounding box center [394, 468] width 526 height 157
click at [166, 497] on div "Outro" at bounding box center [394, 498] width 526 height 19
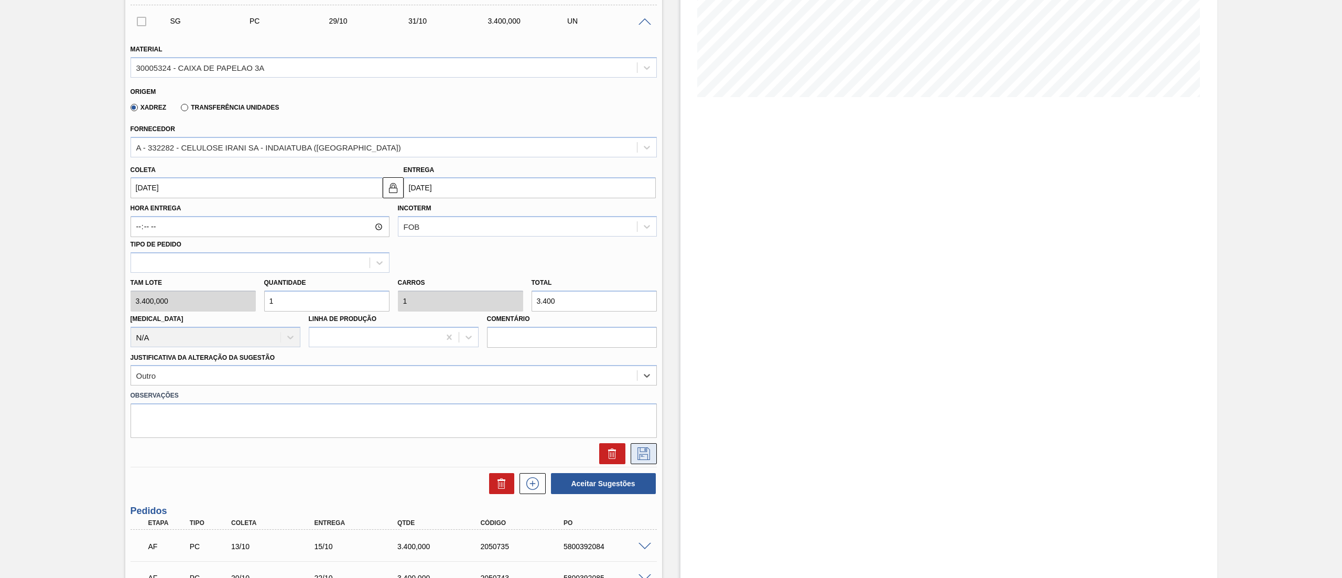
click at [640, 446] on button at bounding box center [644, 453] width 26 height 21
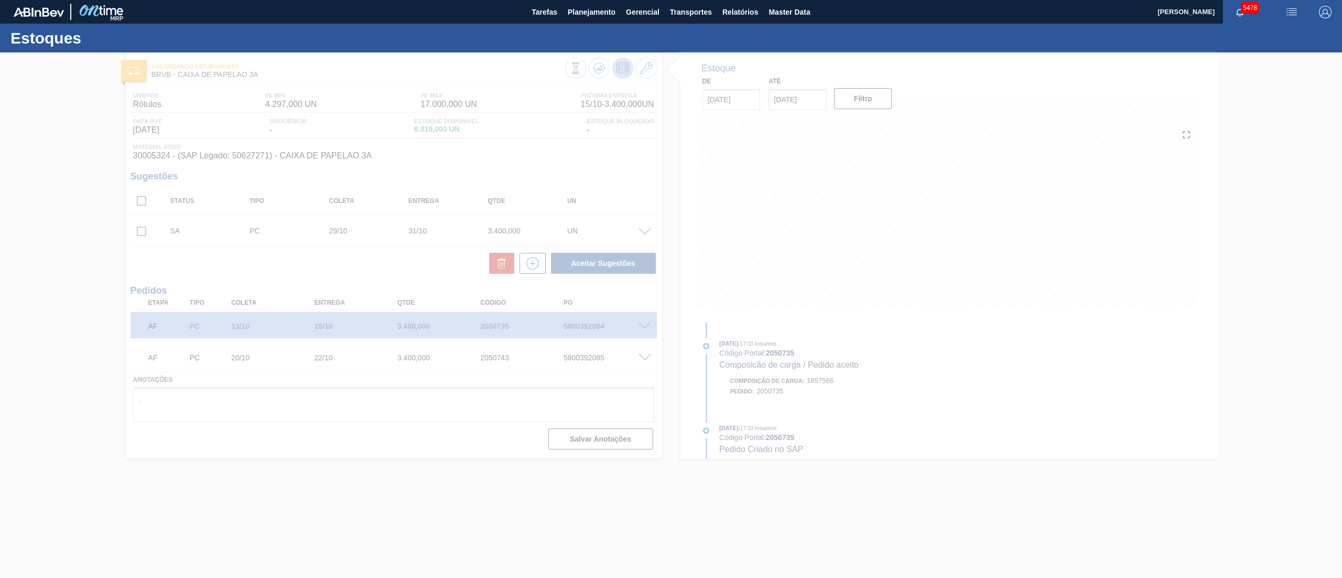
scroll to position [0, 0]
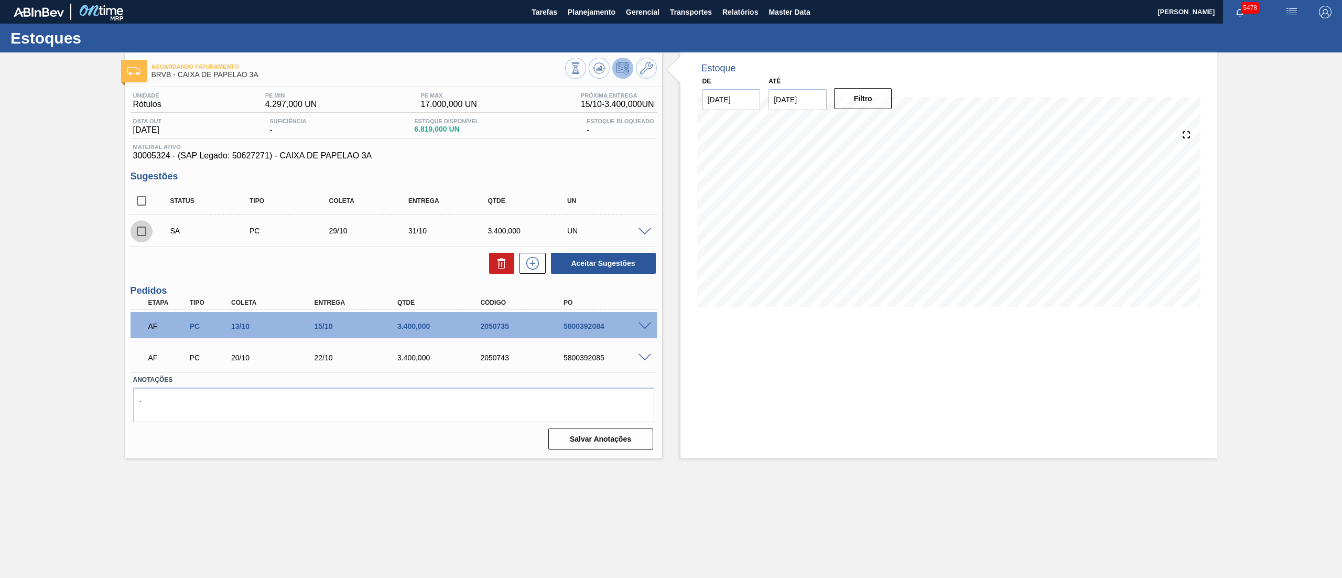
click at [143, 231] on input "checkbox" at bounding box center [142, 231] width 22 height 22
click at [600, 280] on div "Unidade Rótulos PE MIN 4.297,000 UN PE MAX 17.000,000 UN Próxima Entrega 15/10 …" at bounding box center [393, 270] width 537 height 366
click at [600, 266] on button "Aceitar Sugestões" at bounding box center [603, 263] width 105 height 21
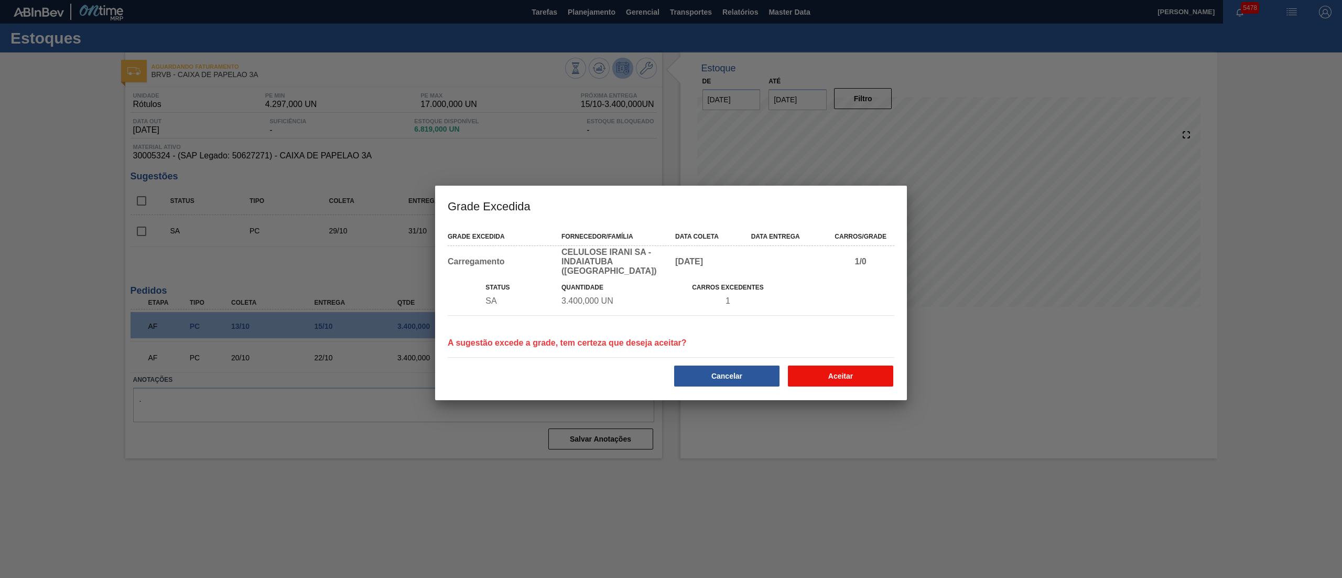
click at [833, 365] on button "Aceitar" at bounding box center [840, 375] width 105 height 21
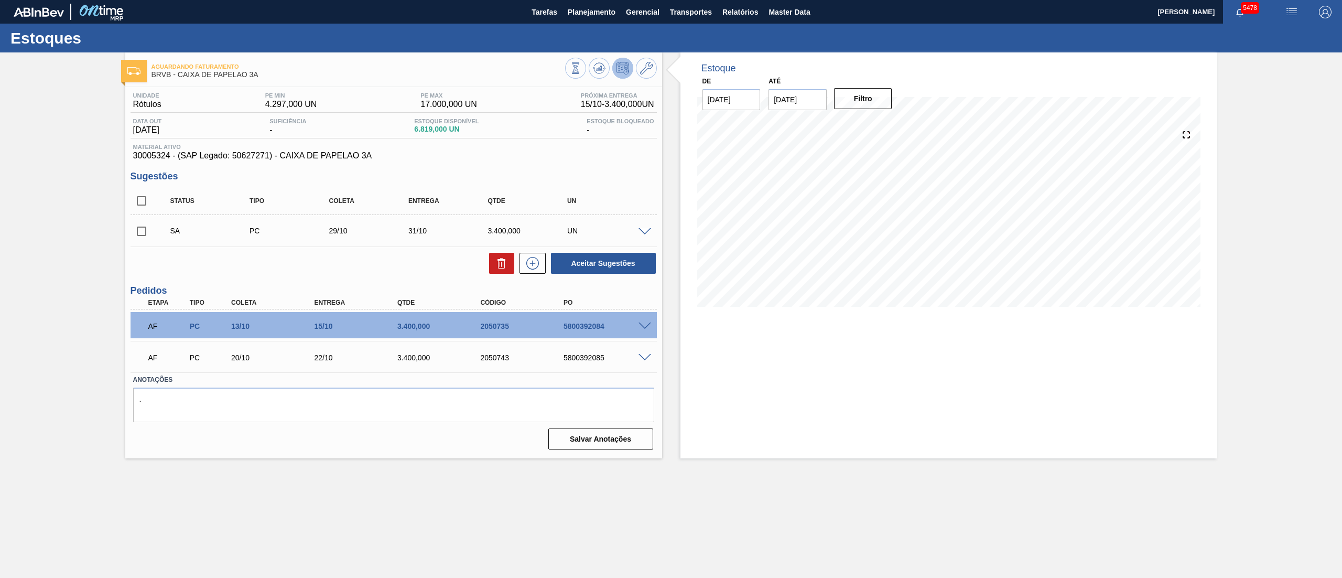
click at [142, 234] on input "checkbox" at bounding box center [142, 231] width 22 height 22
click at [609, 272] on button "Aceitar Sugestões" at bounding box center [603, 263] width 105 height 21
checkbox input "false"
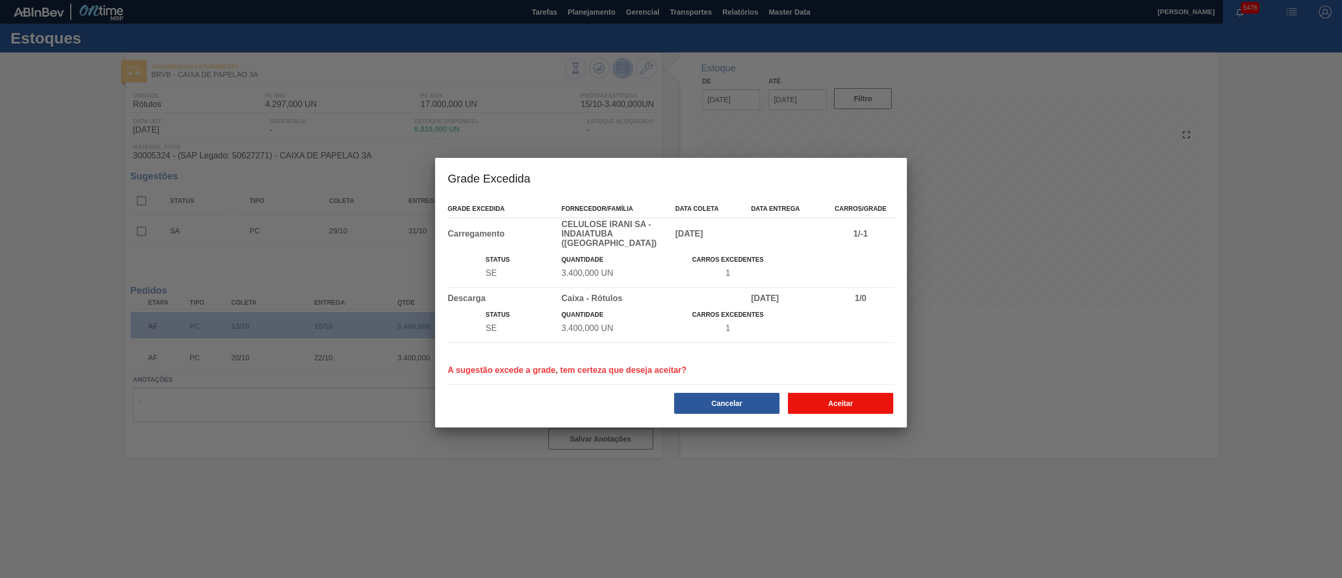
click at [842, 396] on button "Aceitar" at bounding box center [840, 403] width 105 height 21
